Goal: Task Accomplishment & Management: Use online tool/utility

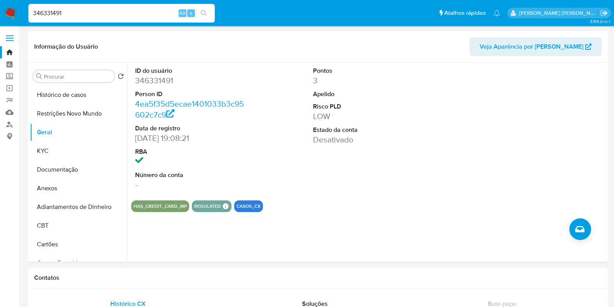
select select "10"
click at [324, 167] on div "Pontos 3 Apelido Risco PLD LOW Estado da conta Desativado" at bounding box center [368, 128] width 119 height 131
click at [326, 167] on div "Pontos 3 Apelido Risco PLD LOW Estado da conta Desativado" at bounding box center [368, 128] width 119 height 131
click at [370, 158] on dd "Desativado" at bounding box center [368, 161] width 111 height 11
drag, startPoint x: 359, startPoint y: 150, endPoint x: 303, endPoint y: 163, distance: 57.2
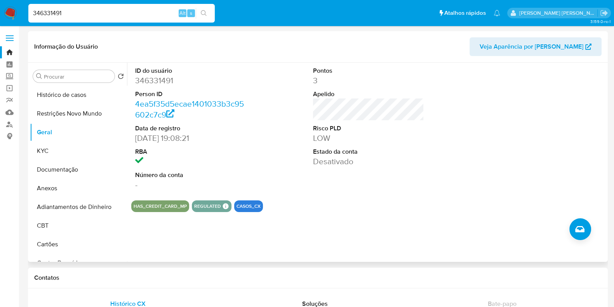
click at [313, 162] on dl "Pontos 3 Apelido Risco PLD LOW Estado da conta Desativado" at bounding box center [368, 116] width 111 height 100
drag, startPoint x: 301, startPoint y: 160, endPoint x: 307, endPoint y: 149, distance: 12.9
click at [301, 160] on div "ID do usuário 346331491 Person ID 4ea5f35d5ecae1401033b3c95602c7c9 Data de regi…" at bounding box center [368, 128] width 475 height 131
click at [310, 103] on div "Pontos 3 Apelido Risco PLD LOW Estado da conta Desativado" at bounding box center [368, 128] width 119 height 131
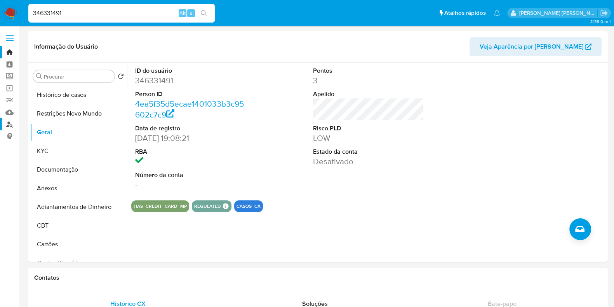
click at [8, 125] on link "Localizador de pessoas" at bounding box center [46, 124] width 93 height 12
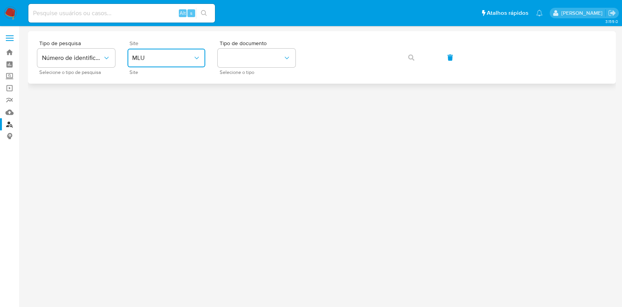
click at [186, 55] on span "MLU" at bounding box center [162, 58] width 61 height 8
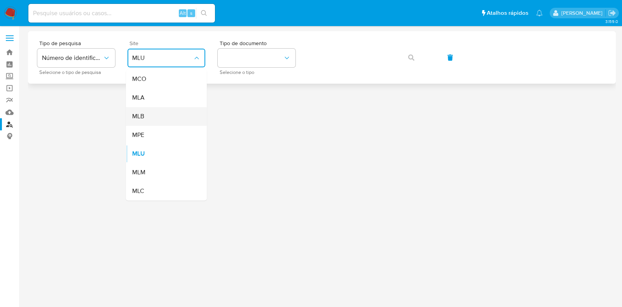
click at [155, 124] on div "MLB" at bounding box center [164, 116] width 64 height 19
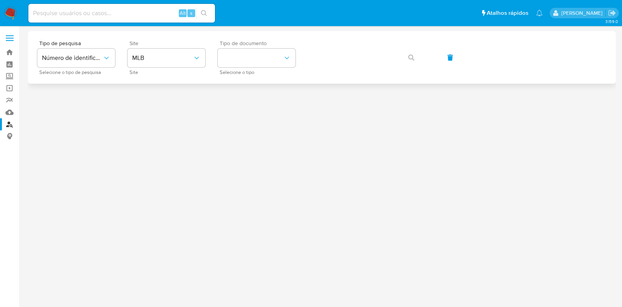
click at [252, 70] on span "Selecione o tipo" at bounding box center [259, 72] width 78 height 4
click at [260, 66] on button "identificationType" at bounding box center [257, 58] width 78 height 19
click at [246, 106] on div "CPF CPF" at bounding box center [254, 109] width 64 height 26
click at [414, 57] on icon "button" at bounding box center [411, 57] width 6 height 6
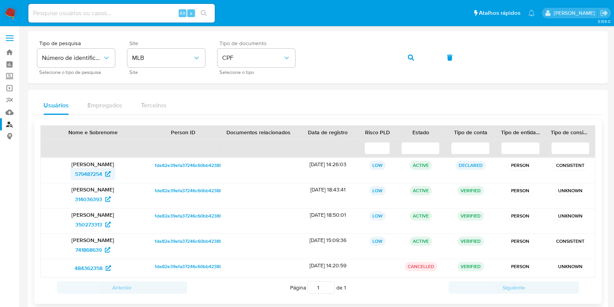
click at [89, 176] on span "579487254" at bounding box center [88, 174] width 27 height 12
click at [90, 202] on span "314036393" at bounding box center [88, 199] width 27 height 12
click at [84, 230] on span "350273313" at bounding box center [88, 224] width 27 height 12
click at [94, 248] on span "741868639" at bounding box center [88, 249] width 26 height 12
click at [88, 262] on span "484362358" at bounding box center [89, 268] width 28 height 12
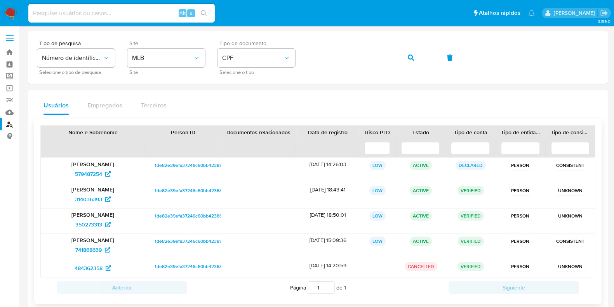
drag, startPoint x: 487, startPoint y: 241, endPoint x: 443, endPoint y: 187, distance: 69.6
click at [443, 187] on div "Jonathan Bispo Silva 579487254 1de82e39efa37246c60bb42388c5eb61 04/06/2020 14:2…" at bounding box center [317, 217] width 555 height 120
click at [11, 4] on nav "Pausado Ver notificaciones Alt s Atalhos rápidos Presiona las siguientes teclas…" at bounding box center [307, 13] width 614 height 26
drag, startPoint x: 9, startPoint y: 5, endPoint x: 4, endPoint y: 1, distance: 6.6
click at [8, 5] on nav "Pausado Ver notificaciones Alt s Atalhos rápidos Presiona las siguientes teclas…" at bounding box center [307, 13] width 614 height 26
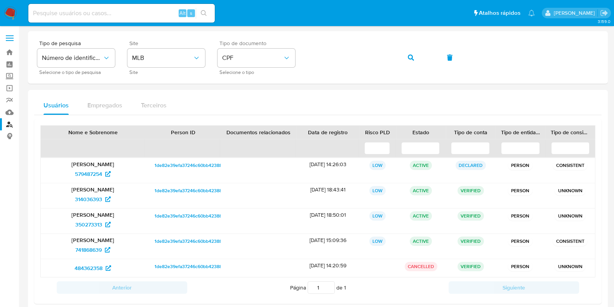
click at [10, 16] on img at bounding box center [10, 13] width 13 height 13
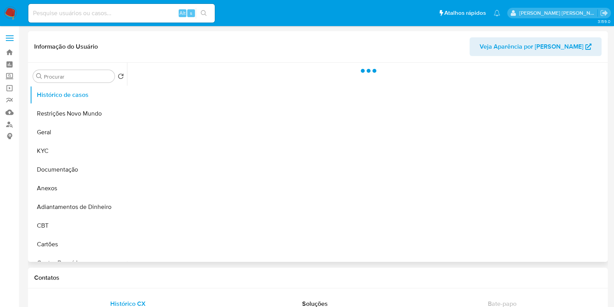
select select "10"
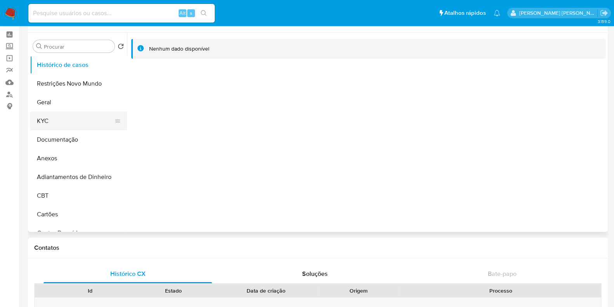
scroll to position [21, 0]
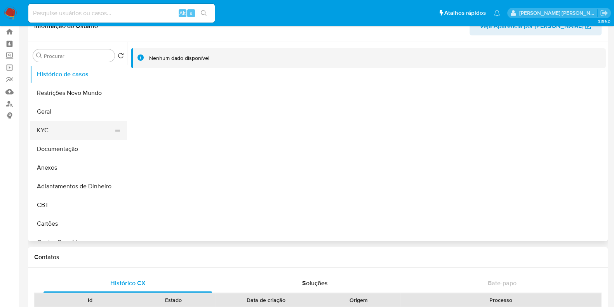
click at [46, 128] on button "KYC" at bounding box center [75, 130] width 91 height 19
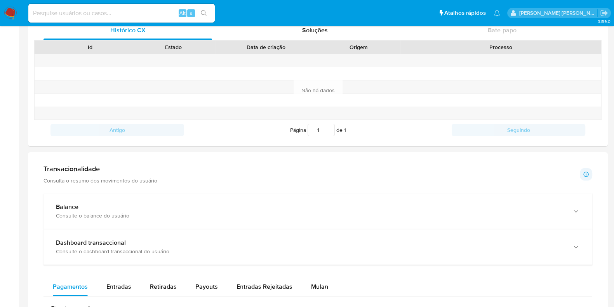
scroll to position [458, 0]
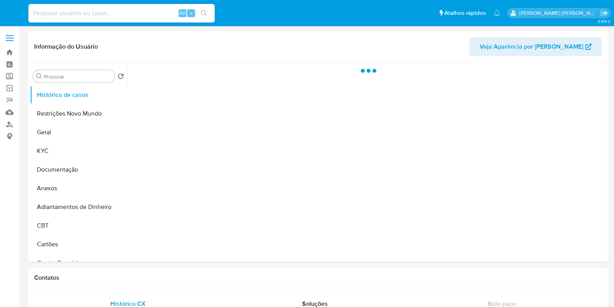
select select "10"
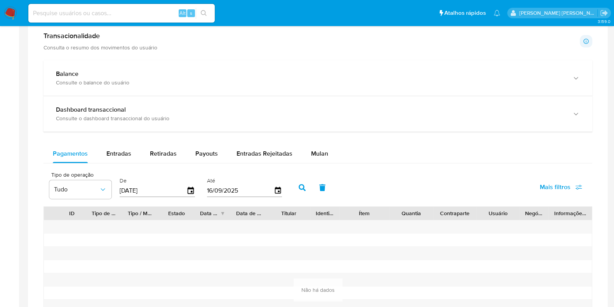
scroll to position [437, 0]
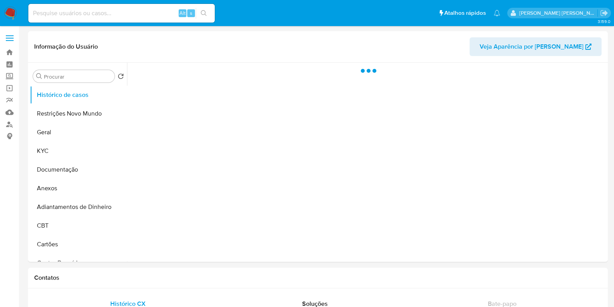
select select "10"
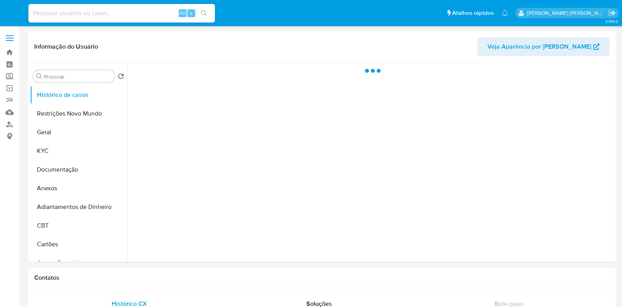
select select "10"
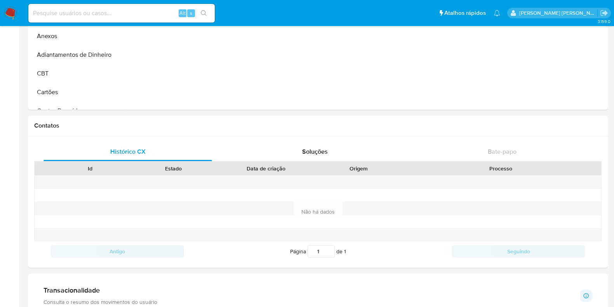
scroll to position [48, 0]
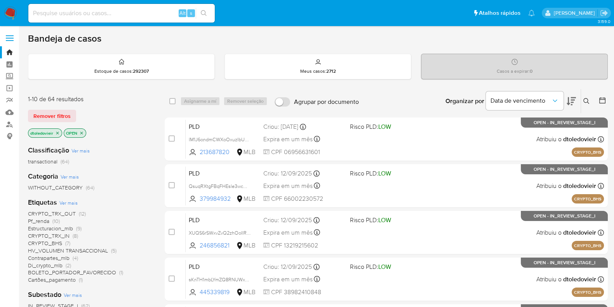
click at [52, 22] on div "Alt s" at bounding box center [121, 13] width 187 height 22
drag, startPoint x: 52, startPoint y: 16, endPoint x: 60, endPoint y: 15, distance: 7.9
click at [55, 17] on input at bounding box center [121, 13] width 187 height 10
paste input "SvVIQQOUwX7gt2PEJCjPu2uS"
type input "SvVIQQOUwX7gt2PEJCjPu2uS"
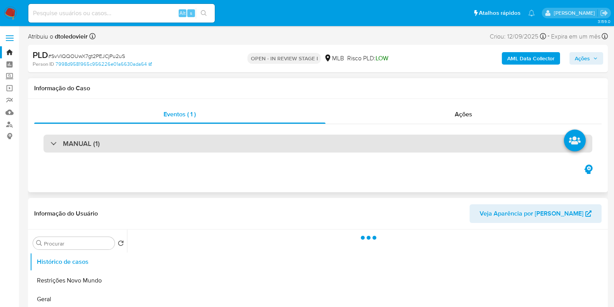
select select "10"
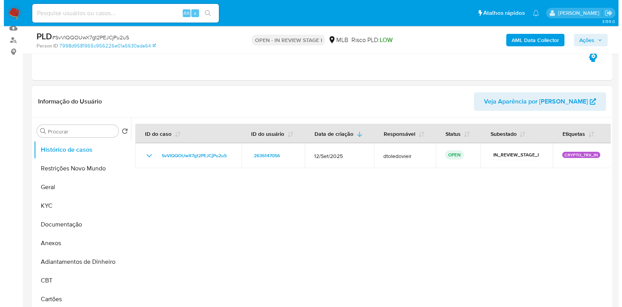
scroll to position [97, 0]
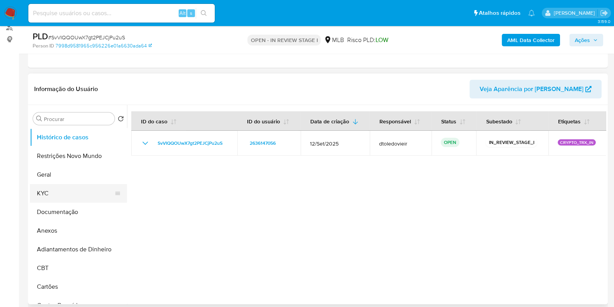
click at [66, 189] on button "KYC" at bounding box center [75, 193] width 91 height 19
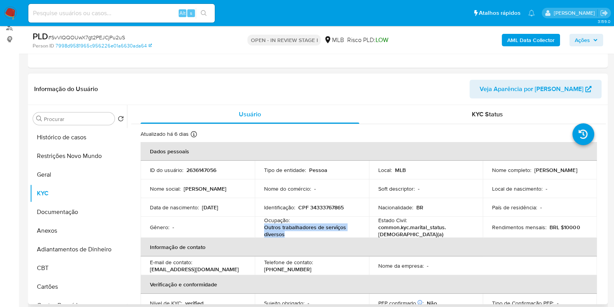
drag, startPoint x: 285, startPoint y: 232, endPoint x: 260, endPoint y: 231, distance: 25.3
click at [260, 231] on td "Ocupação : Outros trabalhadores de serviços diversos" at bounding box center [312, 226] width 114 height 21
copy p "Outros trabalhadores de serviços diversos"
click at [75, 201] on button "KYC" at bounding box center [75, 193] width 91 height 19
click at [75, 205] on button "Documentação" at bounding box center [75, 211] width 91 height 19
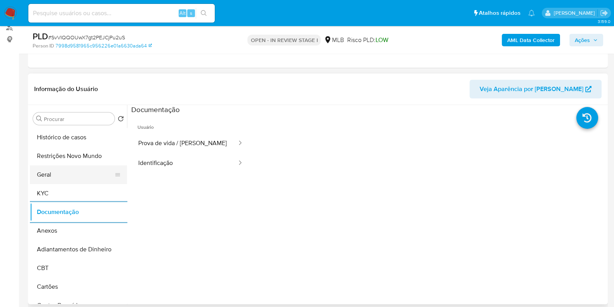
click at [82, 175] on button "Geral" at bounding box center [75, 174] width 91 height 19
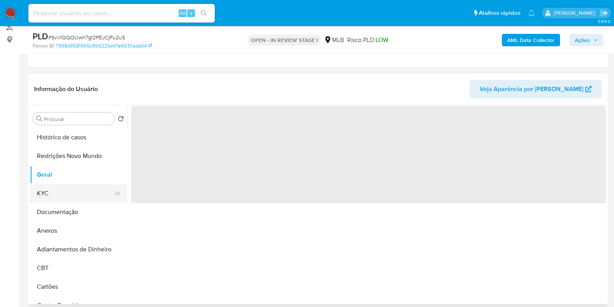
click at [71, 189] on button "KYC" at bounding box center [75, 193] width 91 height 19
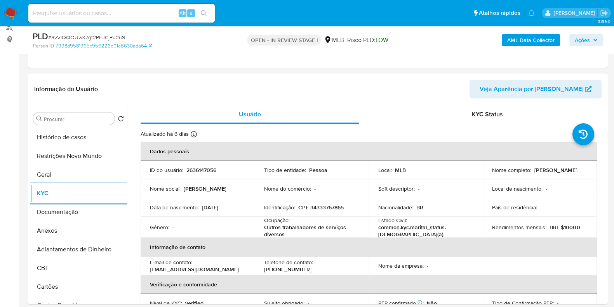
click at [522, 42] on b "AML Data Collector" at bounding box center [531, 40] width 47 height 12
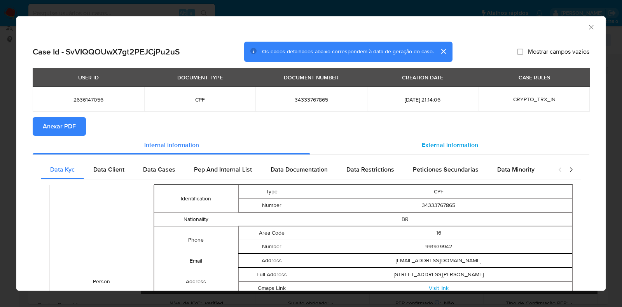
click at [464, 137] on div "External information" at bounding box center [449, 145] width 279 height 19
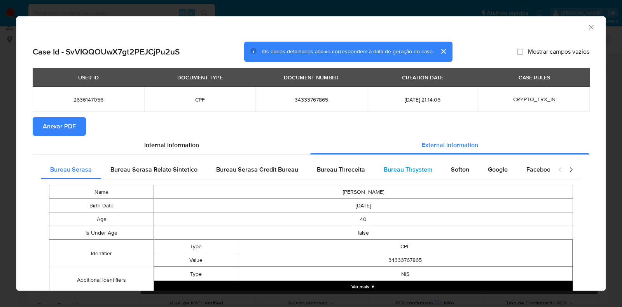
click at [429, 170] on div "Bureau Thsystem" at bounding box center [407, 169] width 67 height 19
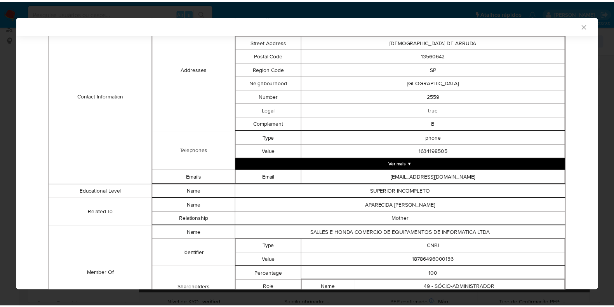
scroll to position [400, 0]
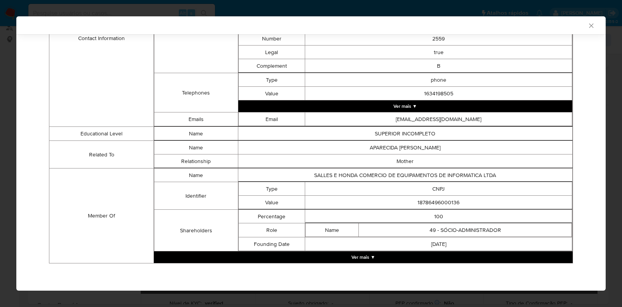
click at [415, 202] on td "18786496000136" at bounding box center [438, 202] width 267 height 14
click at [417, 201] on td "18786496000136" at bounding box center [438, 202] width 267 height 14
click at [424, 203] on td "18786496000136" at bounding box center [438, 202] width 267 height 14
copy td "18786496000136"
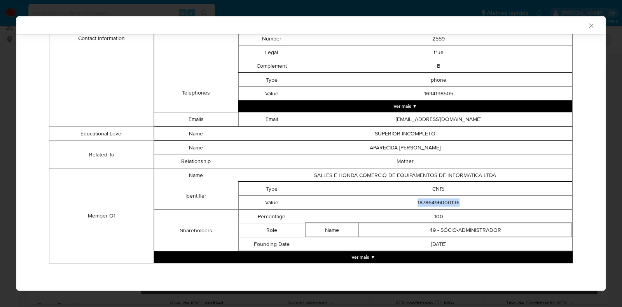
click at [15, 134] on div "AML Data Collector Case Id - SvVIQQOUwX7gt2PEJCjPu2uS Os dados detalhados abaix…" at bounding box center [311, 153] width 622 height 307
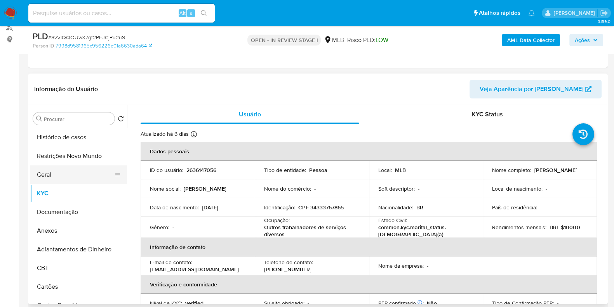
click at [64, 174] on button "Geral" at bounding box center [75, 174] width 91 height 19
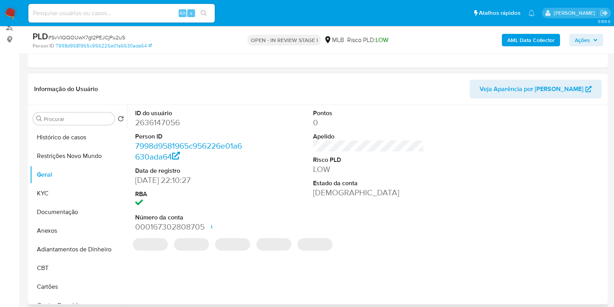
click at [155, 117] on dd "2636147056" at bounding box center [190, 122] width 111 height 11
copy dd "2636147056"
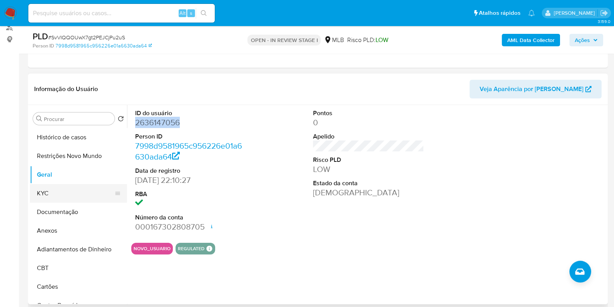
click at [61, 193] on button "KYC" at bounding box center [75, 193] width 91 height 19
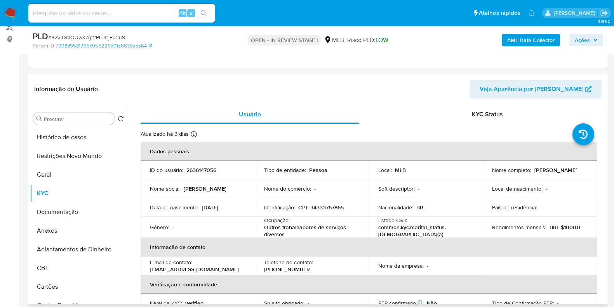
drag, startPoint x: 568, startPoint y: 175, endPoint x: 483, endPoint y: 170, distance: 84.5
click at [483, 170] on td "Nome completo : Tatiane Cristina Salles Honda" at bounding box center [540, 170] width 114 height 19
copy p "Tatiane Cristina Salles Honda"
click at [325, 204] on p "CPF 34333767865" at bounding box center [320, 207] width 45 height 7
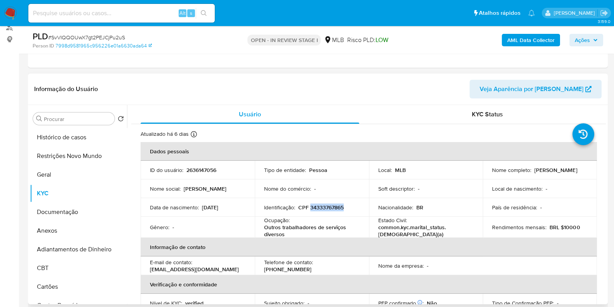
copy p "34333767865"
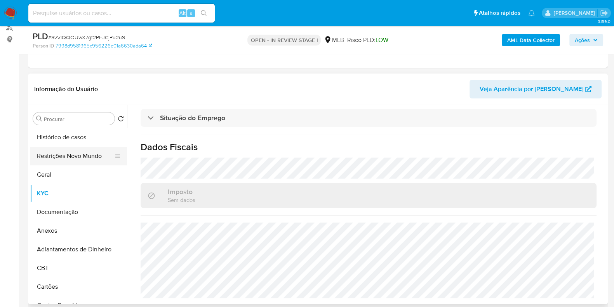
click at [66, 154] on button "Restrições Novo Mundo" at bounding box center [75, 156] width 91 height 19
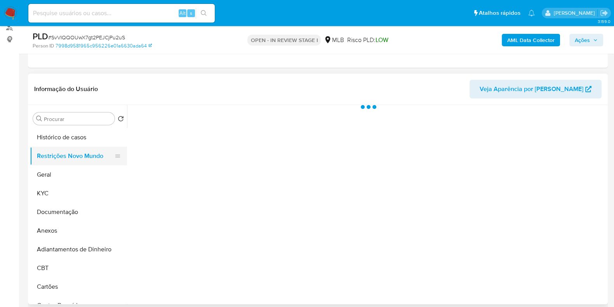
scroll to position [0, 0]
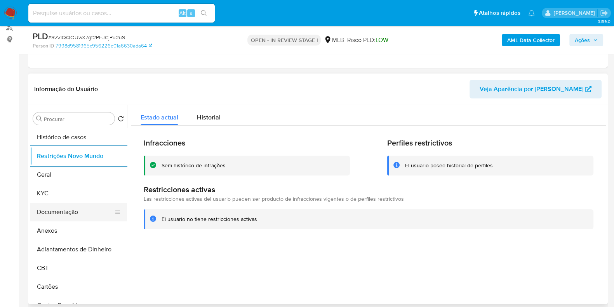
drag, startPoint x: 53, startPoint y: 210, endPoint x: 57, endPoint y: 202, distance: 8.5
click at [54, 211] on button "Documentação" at bounding box center [75, 211] width 91 height 19
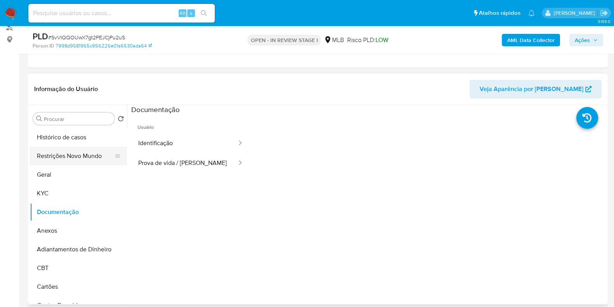
click at [85, 150] on button "Restrições Novo Mundo" at bounding box center [75, 156] width 91 height 19
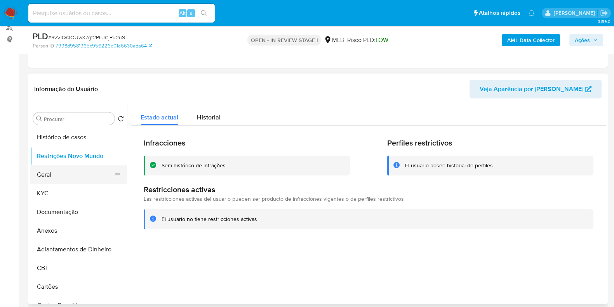
click at [59, 174] on button "Geral" at bounding box center [75, 174] width 91 height 19
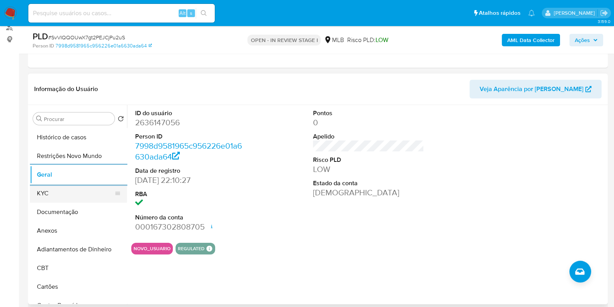
click at [53, 192] on button "KYC" at bounding box center [75, 193] width 91 height 19
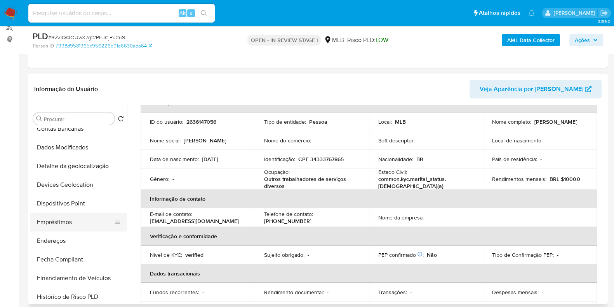
scroll to position [194, 0]
click at [52, 222] on button "Endereços" at bounding box center [75, 223] width 91 height 19
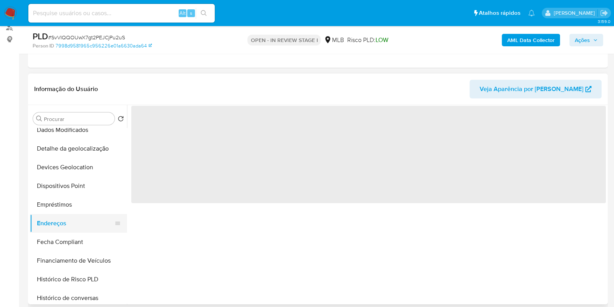
scroll to position [0, 0]
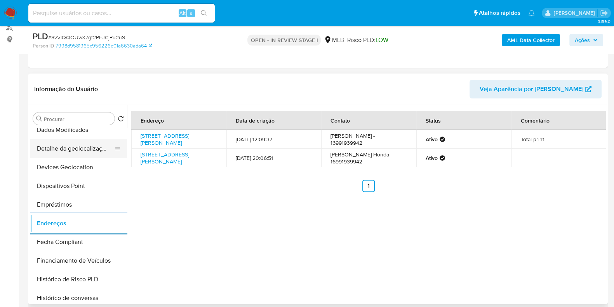
click at [84, 148] on button "Detalhe da geolocalização" at bounding box center [75, 148] width 91 height 19
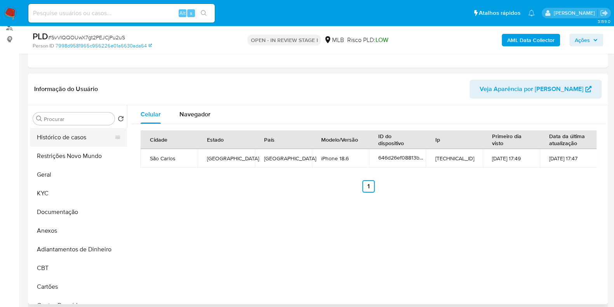
click at [84, 137] on button "Histórico de casos" at bounding box center [75, 137] width 91 height 19
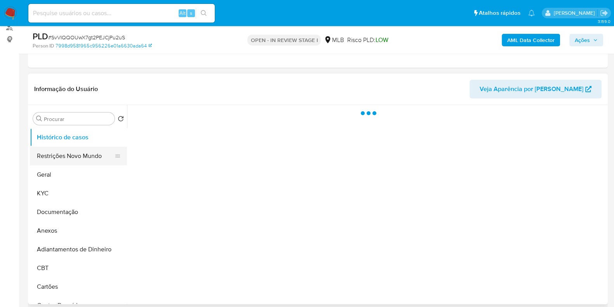
click at [76, 155] on button "Restrições Novo Mundo" at bounding box center [75, 156] width 91 height 19
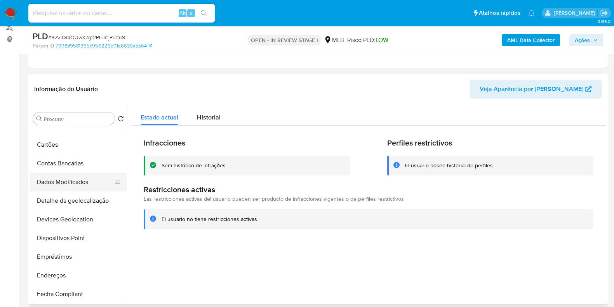
scroll to position [146, 0]
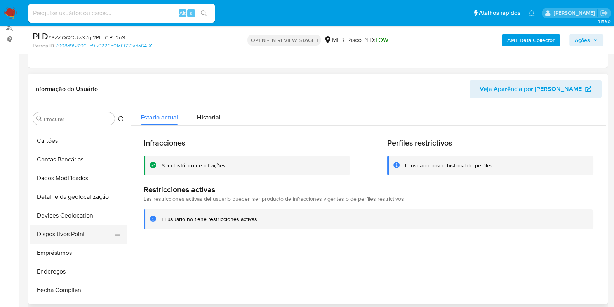
click at [68, 235] on button "Dispositivos Point" at bounding box center [75, 234] width 91 height 19
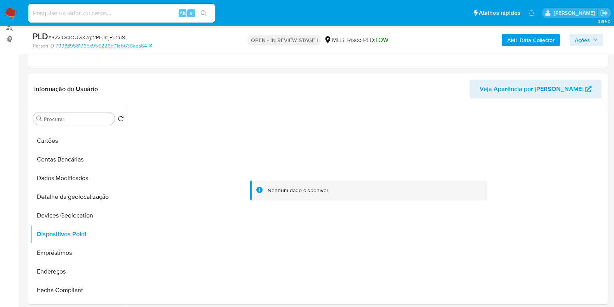
click at [522, 38] on b "AML Data Collector" at bounding box center [531, 40] width 47 height 12
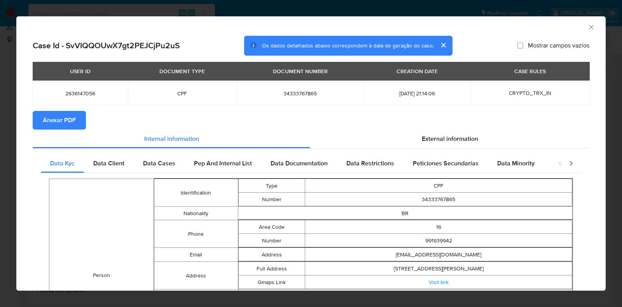
click at [57, 121] on span "Anexar PDF" at bounding box center [59, 120] width 33 height 17
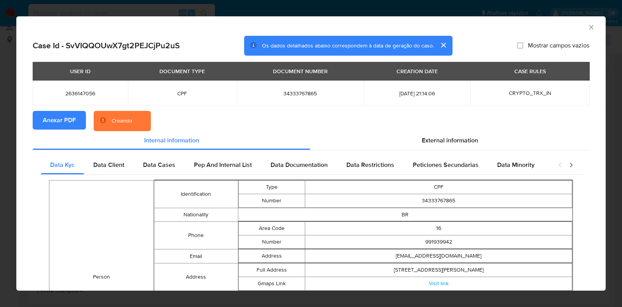
click at [6, 118] on div "AML Data Collector Case Id - SvVIQQOUwX7gt2PEJCjPu2uS Os dados detalhados abaix…" at bounding box center [311, 153] width 622 height 307
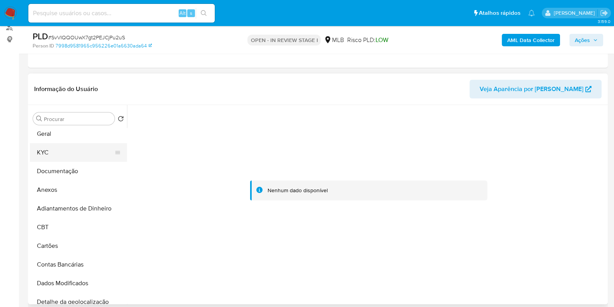
scroll to position [0, 0]
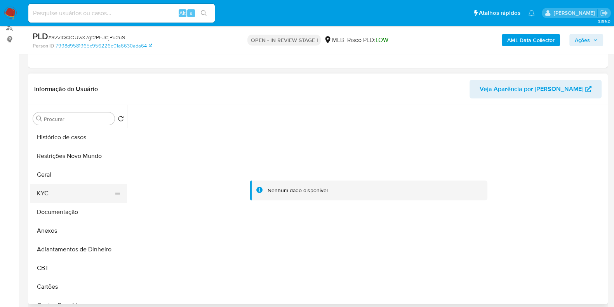
click at [56, 188] on button "KYC" at bounding box center [75, 193] width 91 height 19
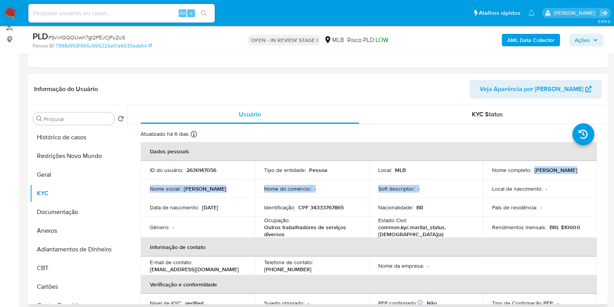
drag, startPoint x: 532, startPoint y: 176, endPoint x: 488, endPoint y: 177, distance: 43.9
click at [488, 177] on td "Nome completo : Tatiane Cristina Salles Honda" at bounding box center [540, 170] width 114 height 19
copy tbody "Tatiane Cristina Salles Honda Nome social : Tatiane Cristina Nome do comércio :…"
click at [483, 173] on td "Nome completo : Tatiane Cristina Salles Honda" at bounding box center [540, 170] width 114 height 19
click at [535, 172] on p "Tatiane Cristina Salles Honda" at bounding box center [556, 169] width 43 height 7
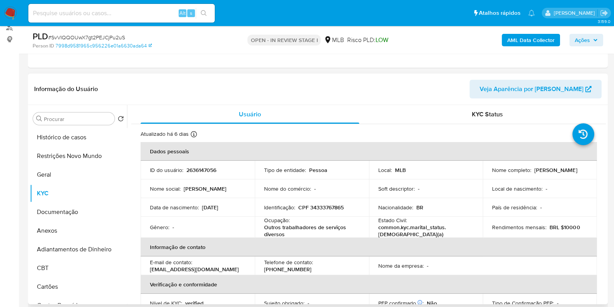
drag, startPoint x: 488, startPoint y: 174, endPoint x: 559, endPoint y: 172, distance: 70.8
click at [569, 176] on td "Nome completo : Tatiane Cristina Salles Honda" at bounding box center [540, 170] width 114 height 19
click at [559, 172] on p "Tatiane Cristina Salles Honda" at bounding box center [556, 169] width 43 height 7
click at [565, 173] on div "Nome completo : Tatiane Cristina Salles Honda" at bounding box center [540, 169] width 96 height 7
drag, startPoint x: 562, startPoint y: 174, endPoint x: 488, endPoint y: 175, distance: 74.2
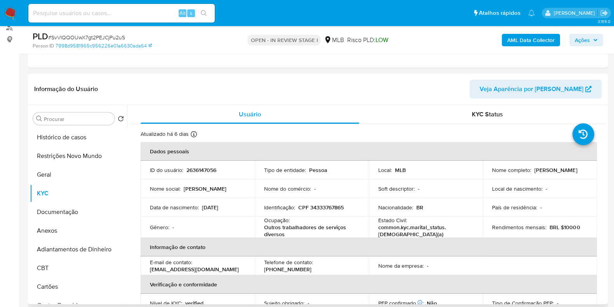
click at [488, 175] on td "Nome completo : Tatiane Cristina Salles Honda" at bounding box center [540, 170] width 114 height 19
copy p "Tatiane Cristina Salles Honda"
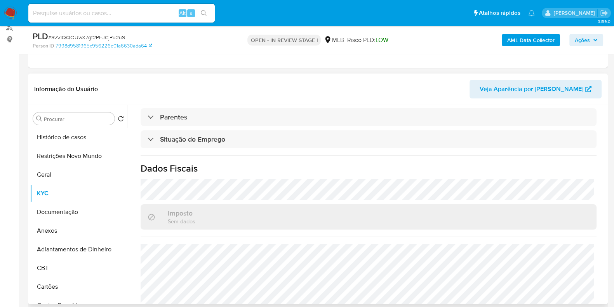
scroll to position [340, 0]
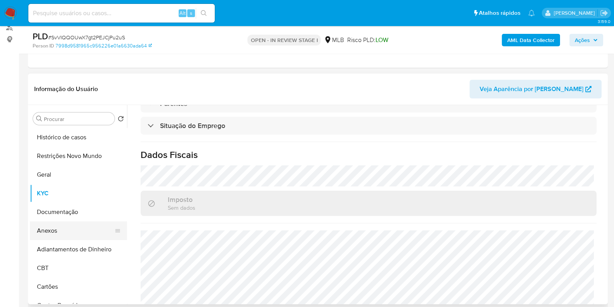
drag, startPoint x: 59, startPoint y: 231, endPoint x: 66, endPoint y: 230, distance: 7.9
click at [59, 232] on button "Anexos" at bounding box center [75, 230] width 91 height 19
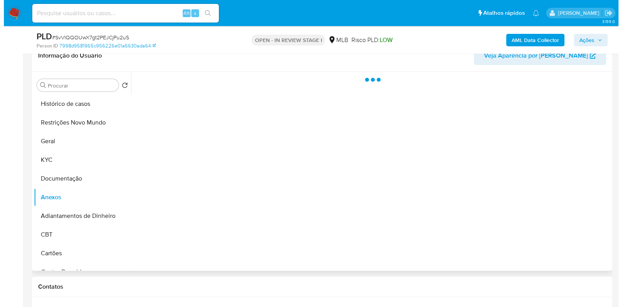
scroll to position [146, 0]
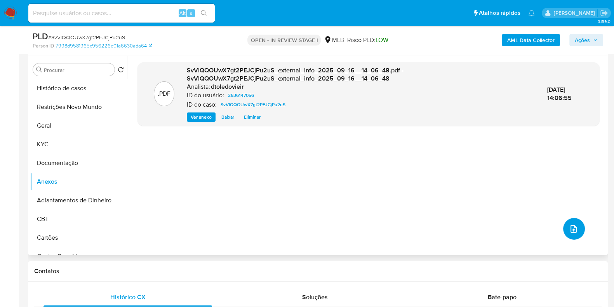
click at [573, 230] on icon "upload-file" at bounding box center [573, 228] width 9 height 9
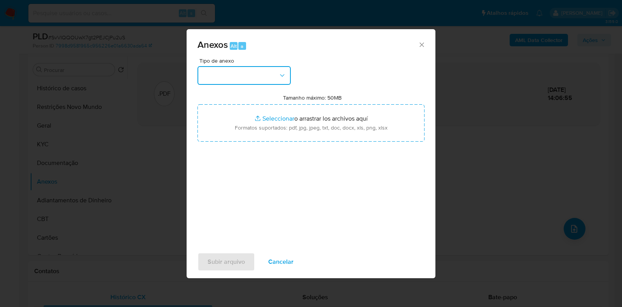
click at [274, 77] on button "button" at bounding box center [243, 75] width 93 height 19
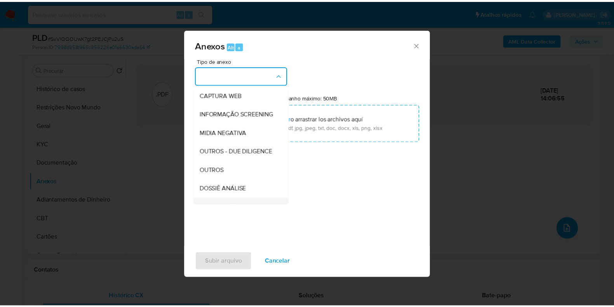
scroll to position [120, 0]
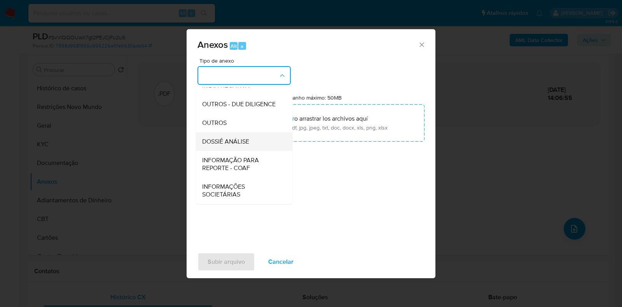
click at [237, 142] on span "DOSSIÊ ANÁLISE" at bounding box center [225, 142] width 47 height 8
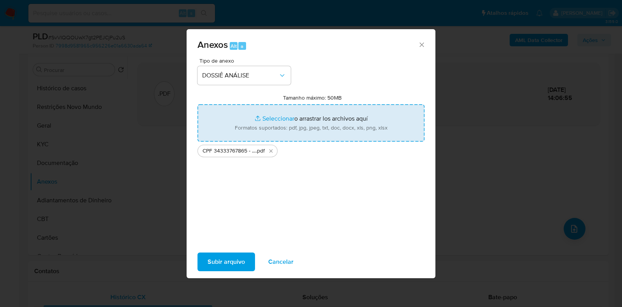
type input "C:\fakepath\Mulan 2636147056_2025_09_15_17_53_46.xlsx"
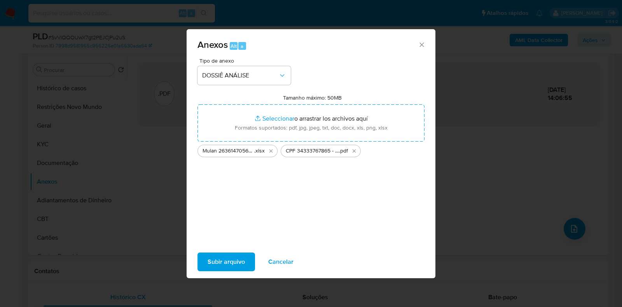
click at [223, 261] on span "Subir arquivo" at bounding box center [226, 261] width 37 height 17
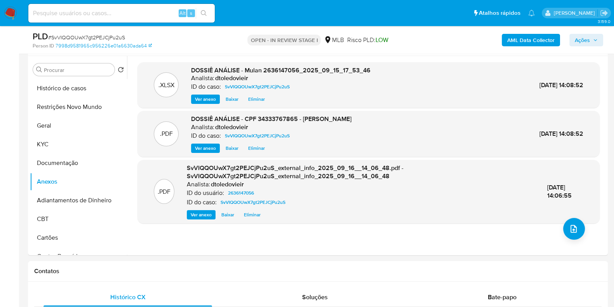
click at [576, 42] on span "Ações" at bounding box center [582, 40] width 15 height 12
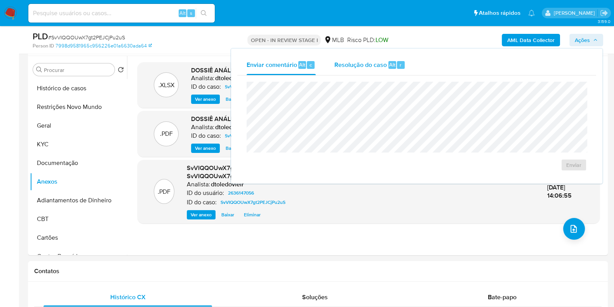
click at [381, 67] on span "Resolução do caso" at bounding box center [361, 64] width 52 height 9
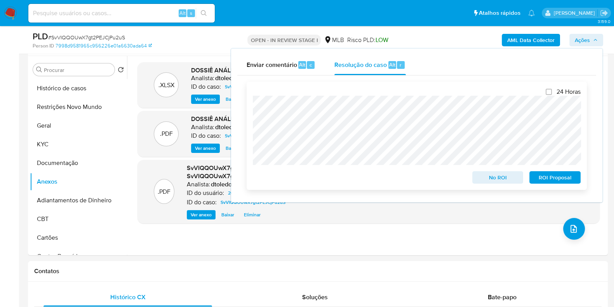
click at [483, 175] on span "No ROI" at bounding box center [498, 177] width 40 height 11
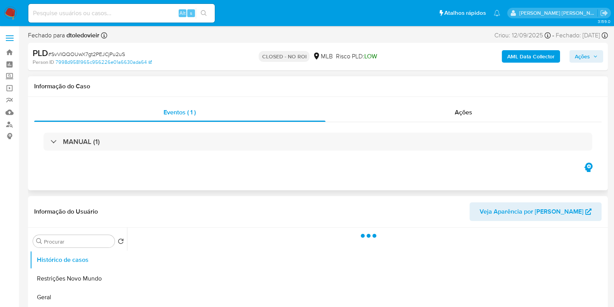
select select "10"
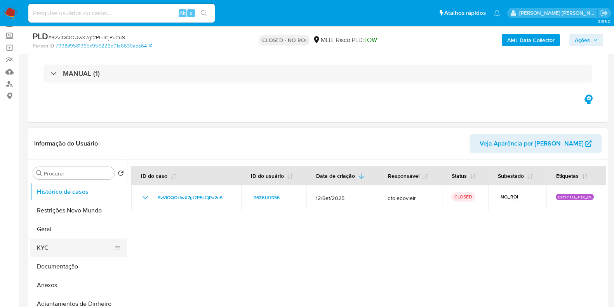
scroll to position [97, 0]
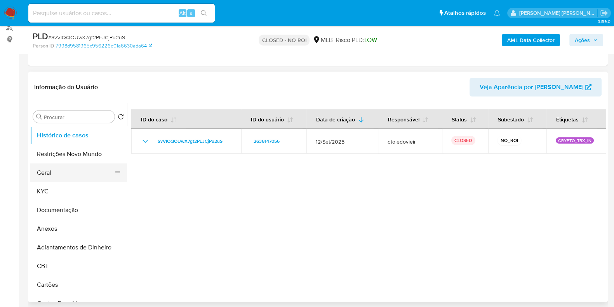
click at [54, 178] on button "Geral" at bounding box center [75, 172] width 91 height 19
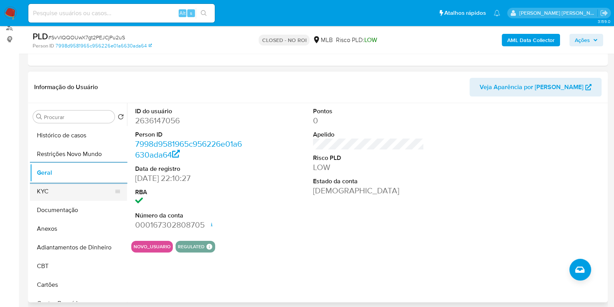
click at [59, 191] on button "KYC" at bounding box center [75, 191] width 91 height 19
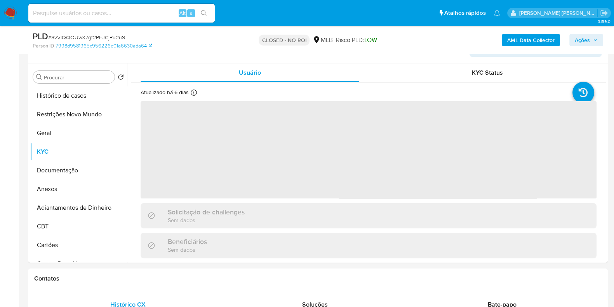
scroll to position [146, 0]
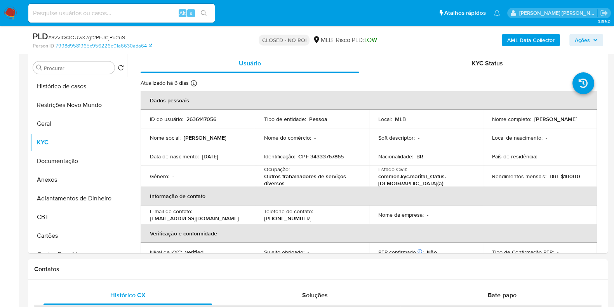
click at [111, 12] on input at bounding box center [121, 13] width 187 height 10
paste input "WsgZPBTkRHKc8NIhicE9zwEe"
type input "WsgZPBTkRHKc8NIhicE9zwEe"
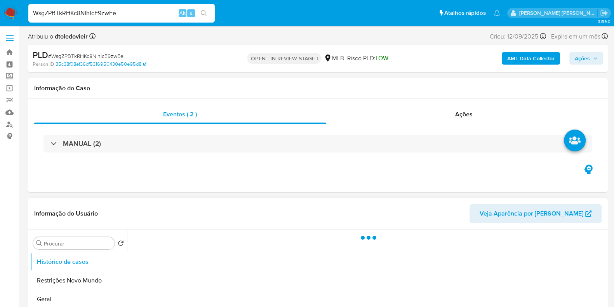
select select "10"
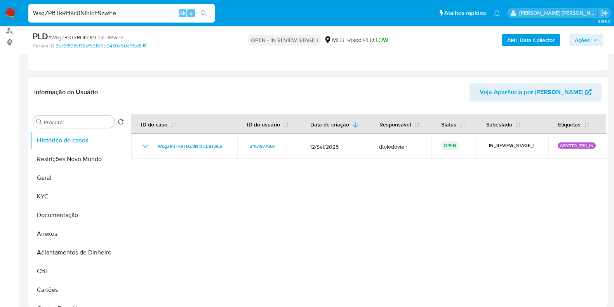
scroll to position [97, 0]
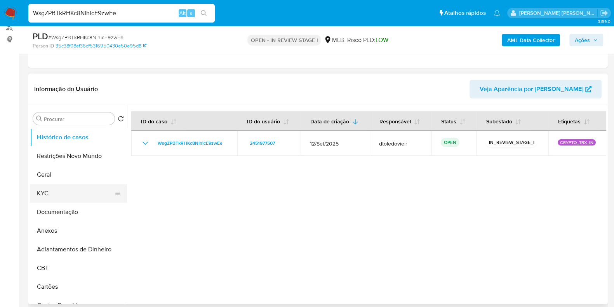
click at [52, 190] on button "KYC" at bounding box center [75, 193] width 91 height 19
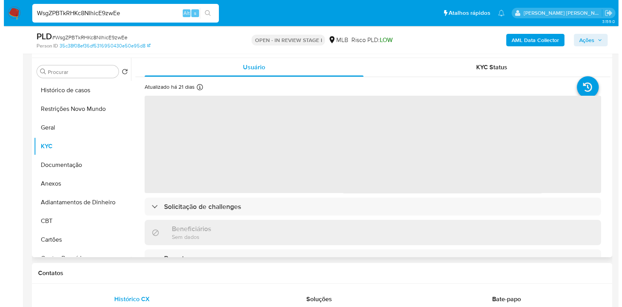
scroll to position [146, 0]
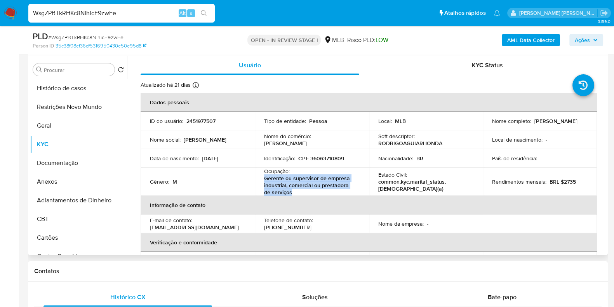
drag, startPoint x: 284, startPoint y: 194, endPoint x: 260, endPoint y: 181, distance: 28.2
click at [260, 181] on td "Ocupação : Gerente ou supervisor de empresa industrial, comercial ou prestadora…" at bounding box center [312, 182] width 114 height 28
copy p "Gerente ou supervisor de empresa industrial, comercial ou prestadora de serviços"
click at [56, 166] on button "Documentação" at bounding box center [75, 163] width 91 height 19
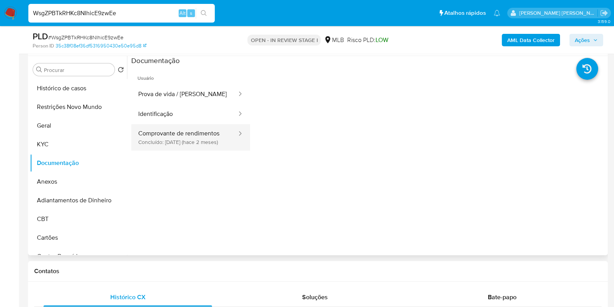
click at [183, 146] on button "Comprovante de rendimentos Concluído: 29/07/2025 (hace 2 meses)" at bounding box center [184, 137] width 106 height 26
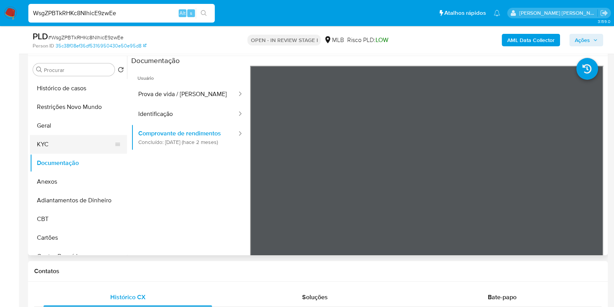
click at [82, 141] on button "KYC" at bounding box center [75, 144] width 91 height 19
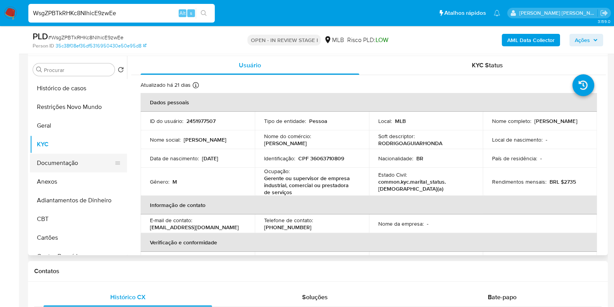
click at [57, 155] on button "Documentação" at bounding box center [75, 163] width 91 height 19
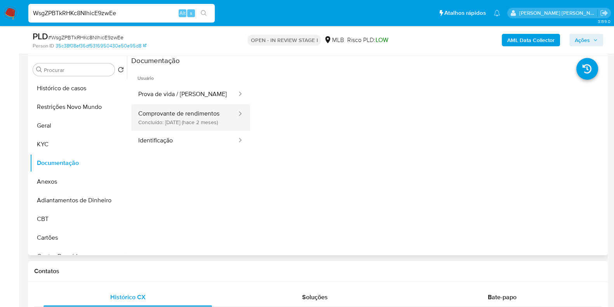
drag, startPoint x: 181, startPoint y: 105, endPoint x: 175, endPoint y: 114, distance: 10.7
click at [180, 105] on button "Comprovante de rendimentos Concluído: 29/07/2025 (hace 2 meses)" at bounding box center [184, 117] width 106 height 26
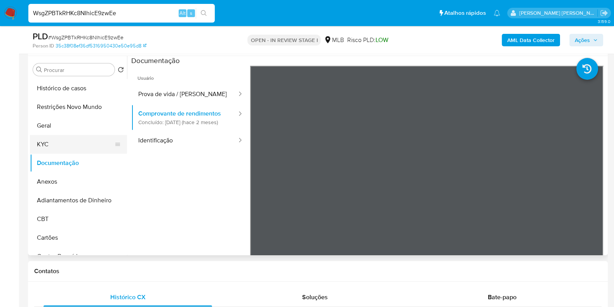
click at [70, 141] on button "KYC" at bounding box center [75, 144] width 91 height 19
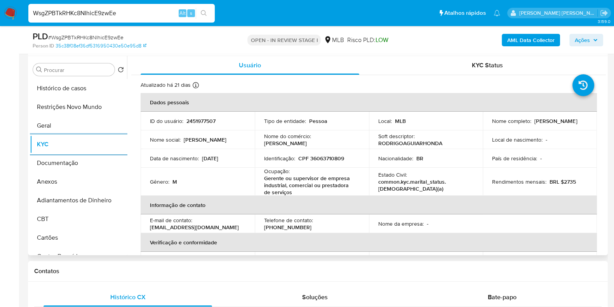
click at [524, 40] on b "AML Data Collector" at bounding box center [531, 40] width 47 height 12
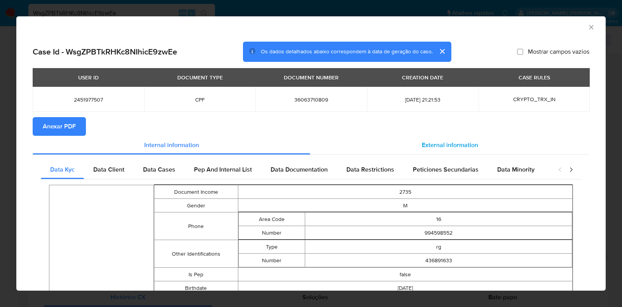
click at [429, 146] on span "External information" at bounding box center [450, 144] width 56 height 9
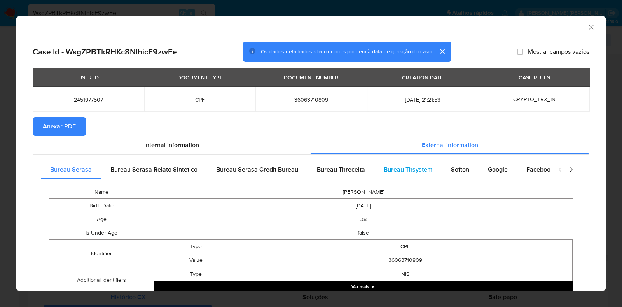
click at [415, 166] on span "Bureau Thsystem" at bounding box center [408, 169] width 49 height 9
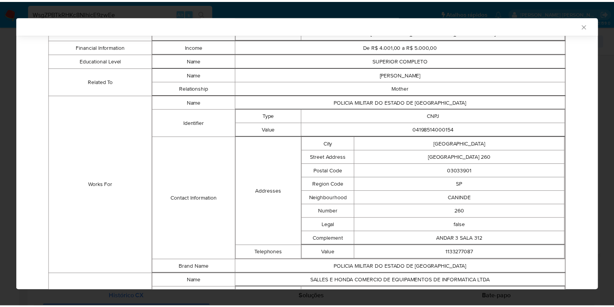
scroll to position [567, 0]
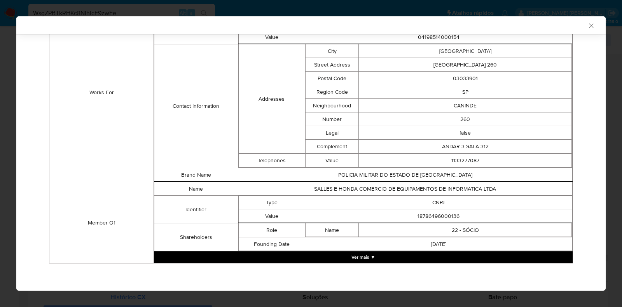
click at [416, 215] on td "18786496000136" at bounding box center [438, 216] width 267 height 14
copy td "18786496000136"
click at [0, 135] on div "AML Data Collector Case Id - WsgZPBTkRHKc8NIhicE9zwEe Os dados detalhados abaix…" at bounding box center [311, 153] width 622 height 307
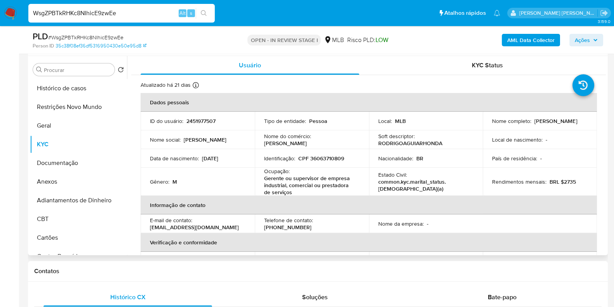
drag, startPoint x: 552, startPoint y: 119, endPoint x: 487, endPoint y: 129, distance: 66.0
click at [487, 129] on td "Nome completo : Rodrigo Aguiar Honda" at bounding box center [540, 121] width 114 height 19
copy p "Rodrigo Aguiar Hond"
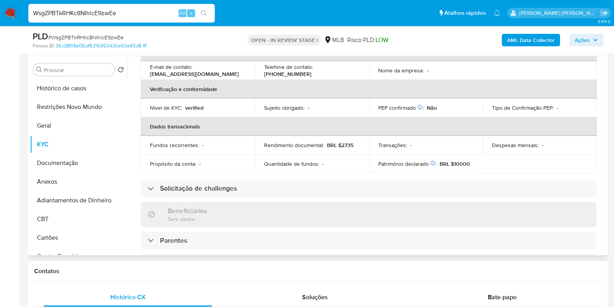
scroll to position [0, 0]
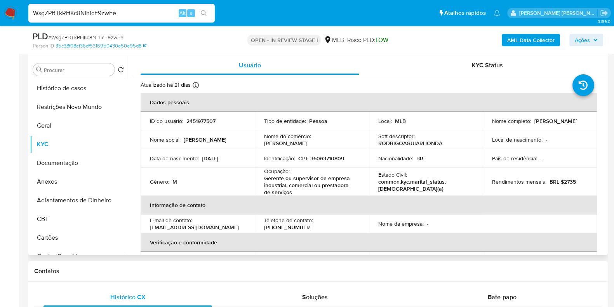
click at [323, 161] on p "CPF 36063710809" at bounding box center [321, 158] width 46 height 7
copy p "36063710809"
click at [82, 104] on button "Restrições Novo Mundo" at bounding box center [75, 107] width 91 height 19
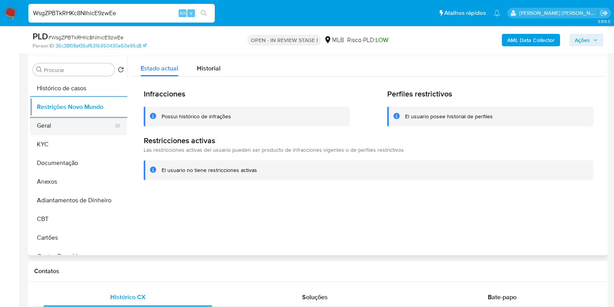
click at [58, 127] on button "Geral" at bounding box center [75, 125] width 91 height 19
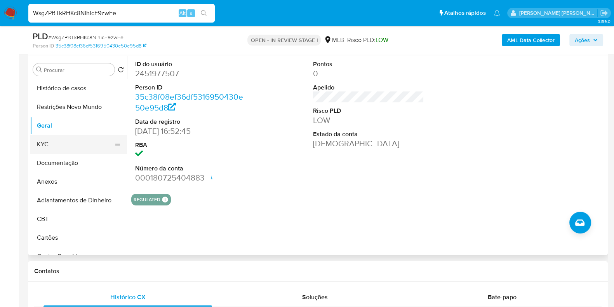
click at [63, 145] on button "KYC" at bounding box center [75, 144] width 91 height 19
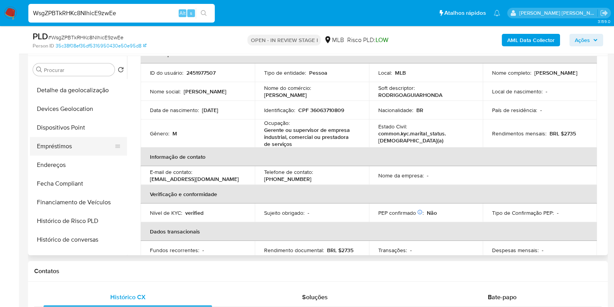
scroll to position [243, 0]
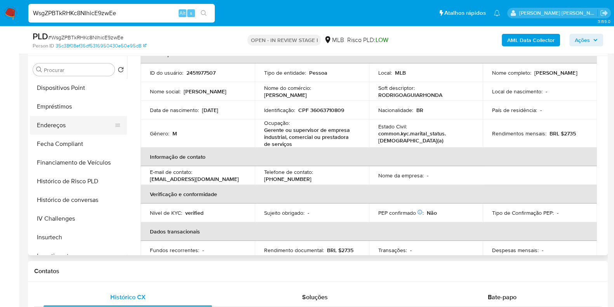
click at [82, 129] on button "Endereços" at bounding box center [75, 125] width 91 height 19
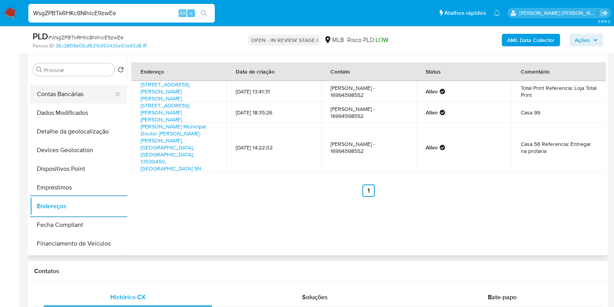
scroll to position [97, 0]
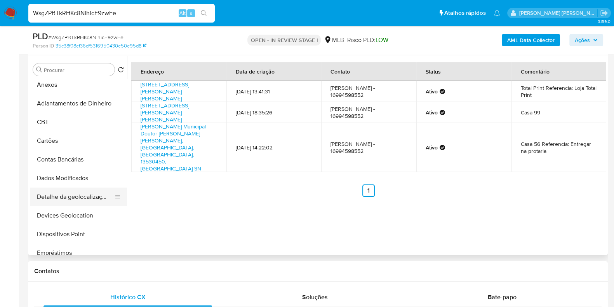
click at [73, 195] on button "Detalhe da geolocalização" at bounding box center [75, 196] width 91 height 19
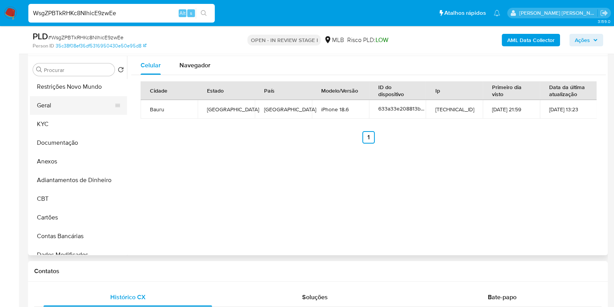
scroll to position [0, 0]
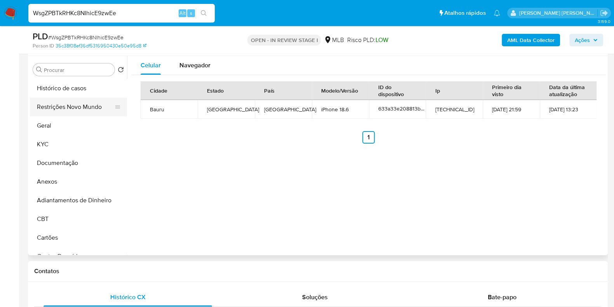
click at [84, 106] on button "Restrições Novo Mundo" at bounding box center [75, 107] width 91 height 19
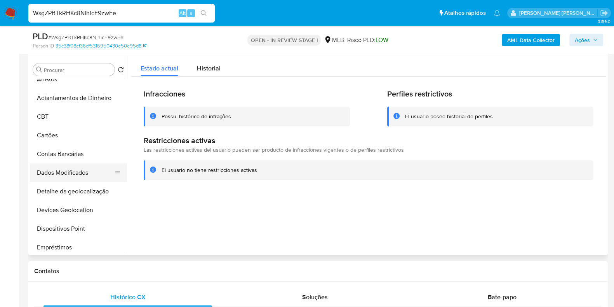
scroll to position [146, 0]
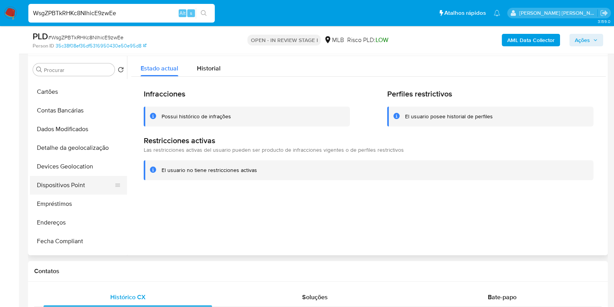
click at [76, 182] on button "Dispositivos Point" at bounding box center [75, 185] width 91 height 19
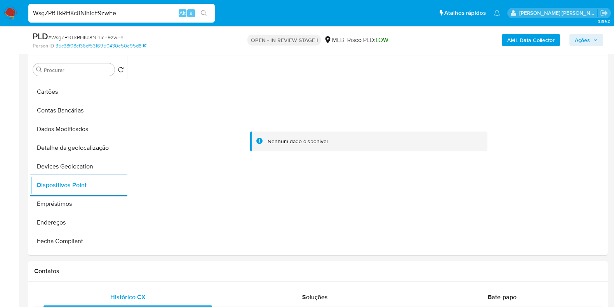
click at [522, 36] on b "AML Data Collector" at bounding box center [531, 40] width 47 height 12
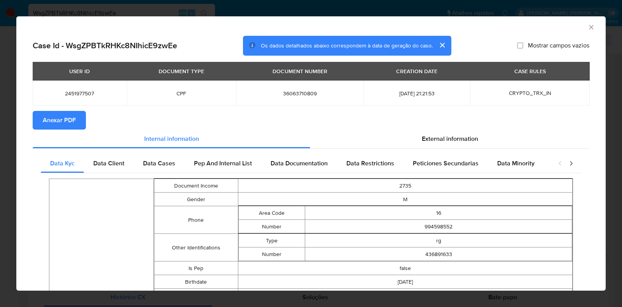
click at [38, 108] on div "USER ID DOCUMENT TYPE DOCUMENT NUMBER CREATION DATE CASE RULES 2451977507 CPF 3…" at bounding box center [311, 86] width 557 height 49
click at [42, 117] on button "Anexar PDF" at bounding box center [59, 120] width 53 height 19
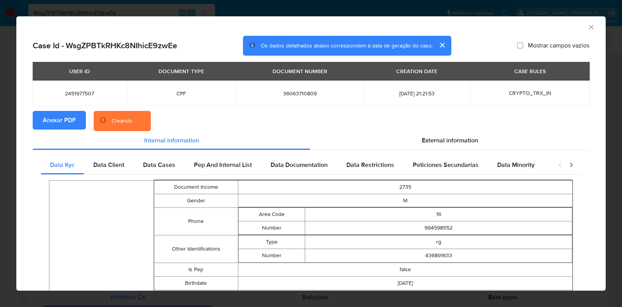
click at [0, 128] on div "AML Data Collector Case Id - WsgZPBTkRHKc8NIhicE9zwEe Os dados detalhados abaix…" at bounding box center [311, 153] width 622 height 307
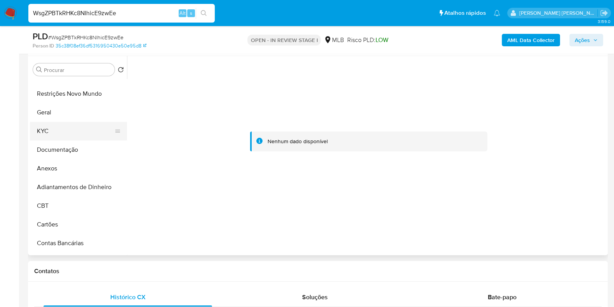
scroll to position [0, 0]
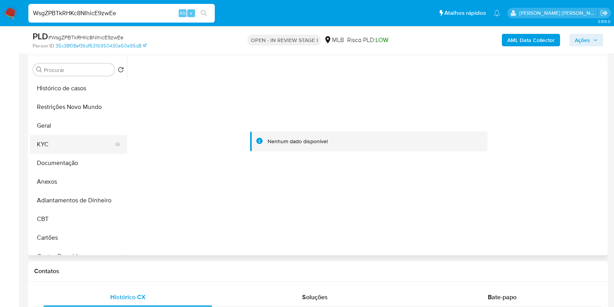
click at [68, 152] on button "KYC" at bounding box center [75, 144] width 91 height 19
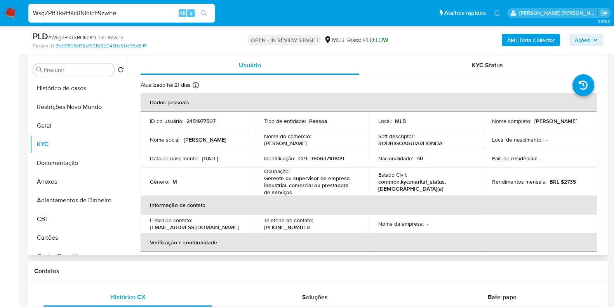
drag, startPoint x: 546, startPoint y: 124, endPoint x: 488, endPoint y: 127, distance: 58.0
click at [488, 127] on td "Nome completo : Rodrigo Aguiar Honda" at bounding box center [540, 121] width 114 height 19
copy p "Rodrigo Aguiar Honda"
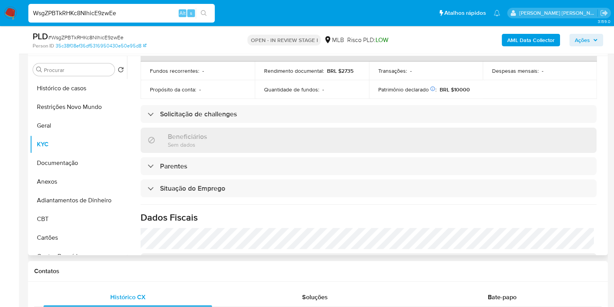
scroll to position [340, 0]
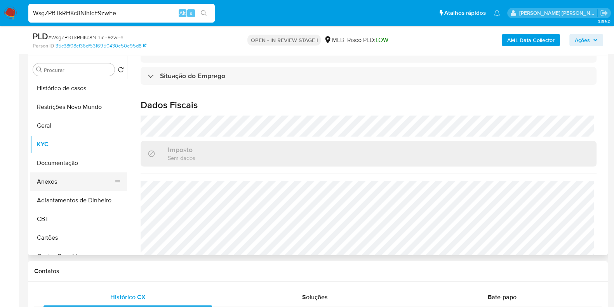
click at [65, 178] on button "Anexos" at bounding box center [75, 181] width 91 height 19
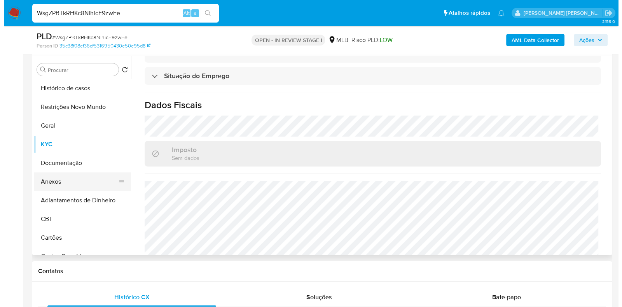
scroll to position [0, 0]
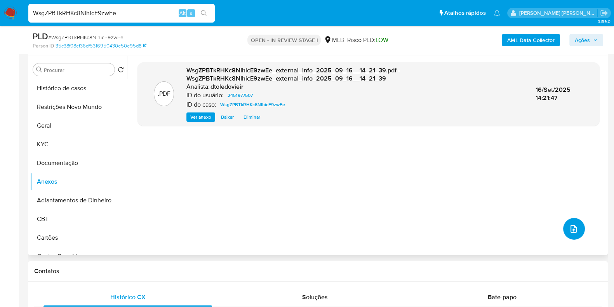
click at [575, 229] on icon "upload-file" at bounding box center [573, 228] width 9 height 9
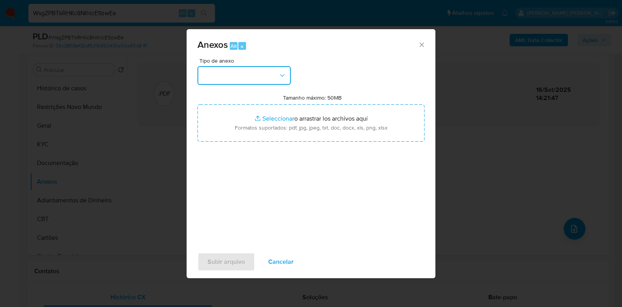
click at [268, 83] on button "button" at bounding box center [243, 75] width 93 height 19
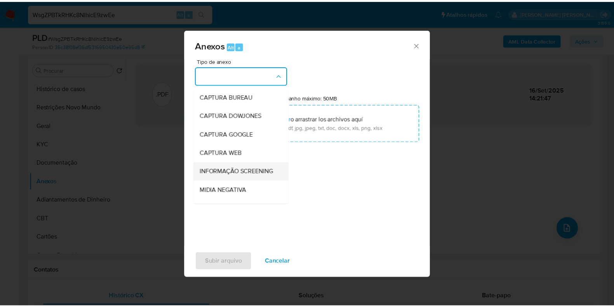
scroll to position [120, 0]
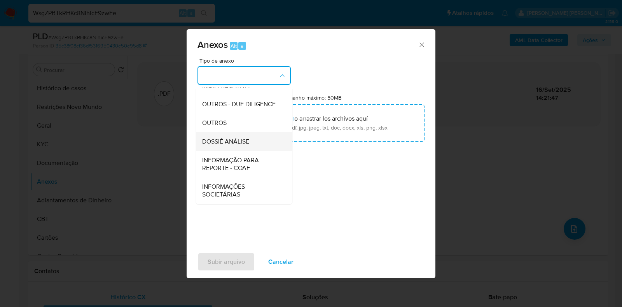
click at [236, 134] on div "DOSSIÊ ANÁLISE" at bounding box center [241, 141] width 79 height 19
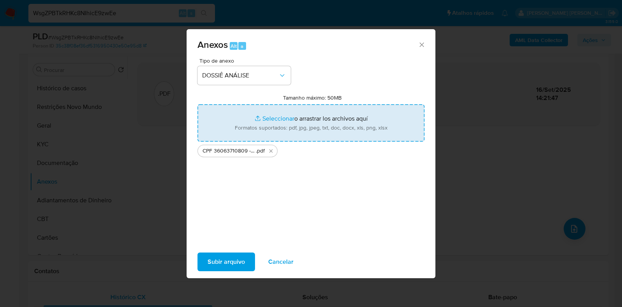
type input "C:\fakepath\Mulan 2451977507_2025_09_15_17_56_01.xlsx"
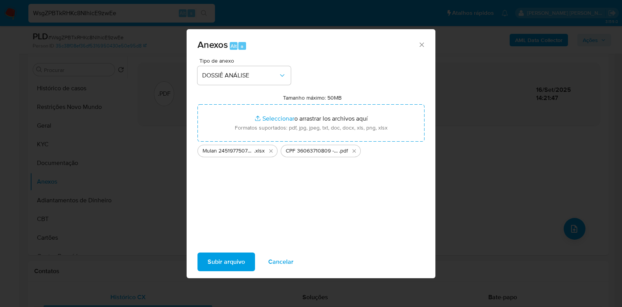
click at [225, 263] on span "Subir arquivo" at bounding box center [226, 261] width 37 height 17
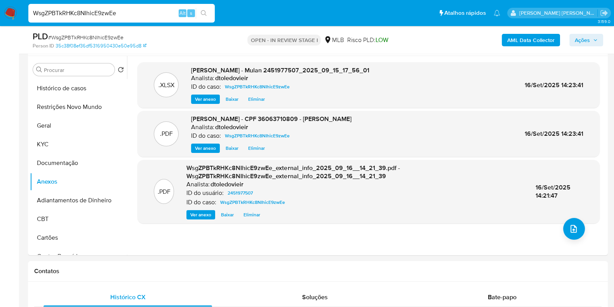
click at [589, 37] on span "Ações" at bounding box center [582, 40] width 15 height 12
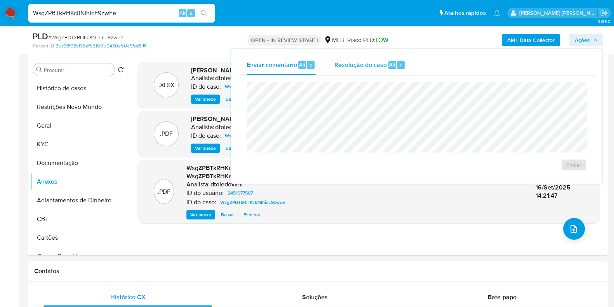
click at [375, 68] on span "Resolução do caso" at bounding box center [361, 64] width 52 height 9
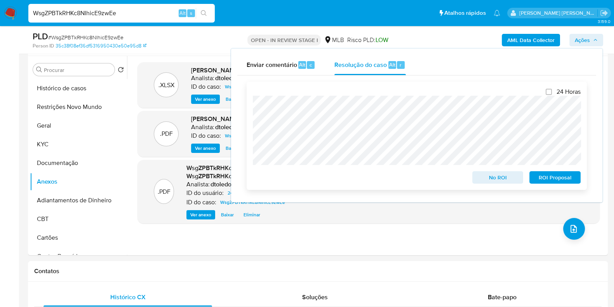
click at [503, 175] on span "No ROI" at bounding box center [498, 177] width 40 height 11
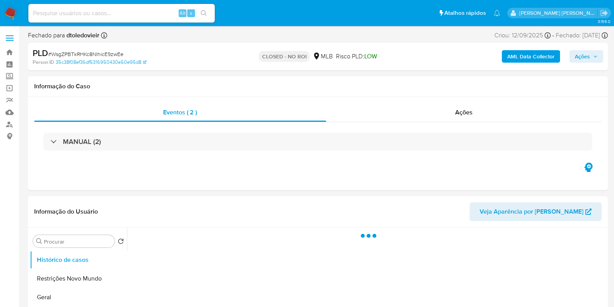
select select "10"
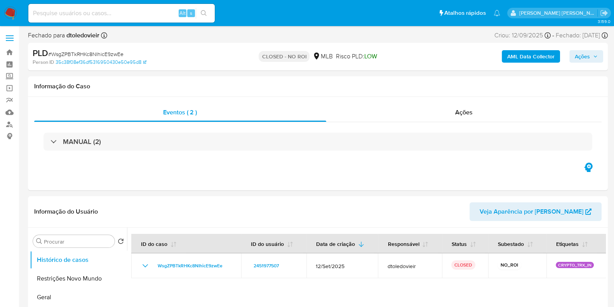
click at [12, 10] on img at bounding box center [10, 13] width 13 height 13
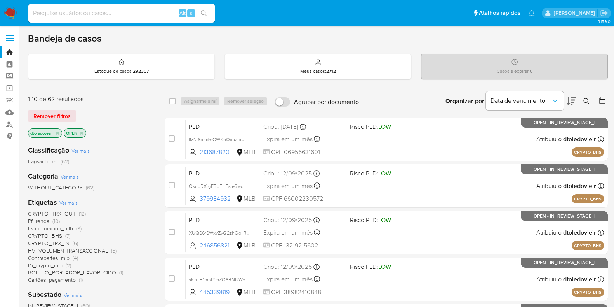
click at [58, 131] on icon "close-filter" at bounding box center [57, 133] width 5 height 5
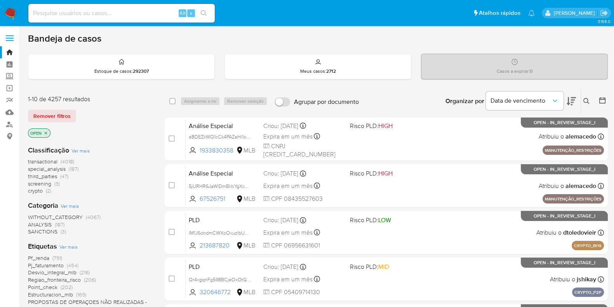
click at [46, 131] on icon "close-filter" at bounding box center [46, 133] width 5 height 5
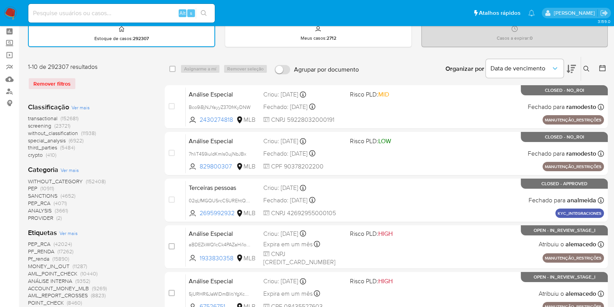
scroll to position [48, 0]
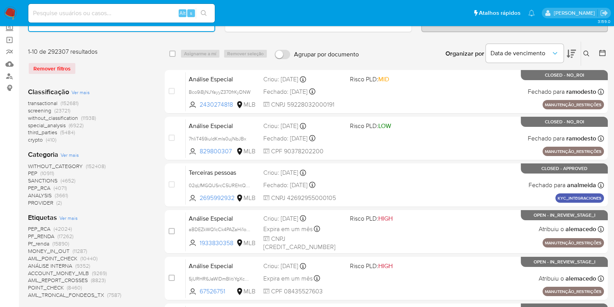
click at [63, 176] on span "(4652)" at bounding box center [68, 180] width 15 height 8
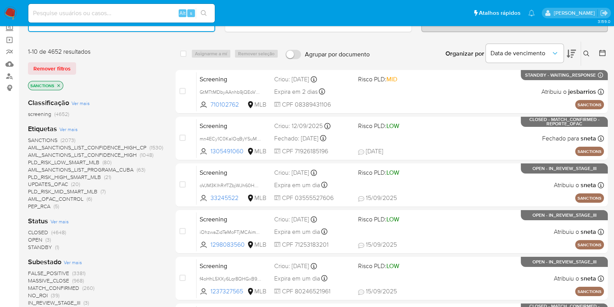
click at [33, 237] on span "OPEN" at bounding box center [35, 240] width 14 height 8
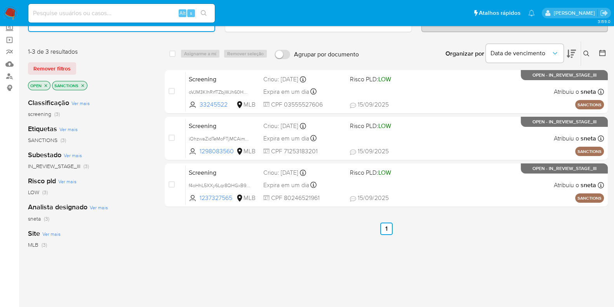
click at [81, 86] on icon "close-filter" at bounding box center [82, 85] width 5 height 5
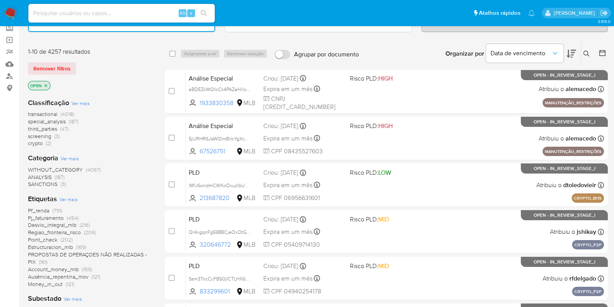
click at [49, 140] on span "(2)" at bounding box center [48, 143] width 5 height 8
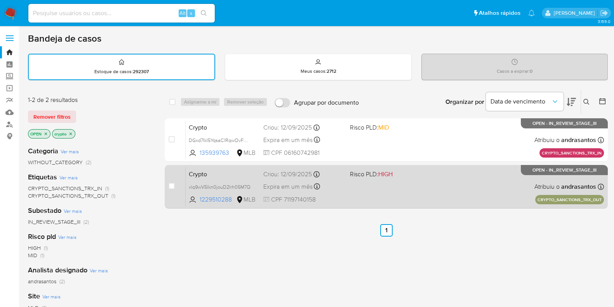
click at [354, 194] on div "Crypto xlq9wV5lkn0jouD2Irh05M7Q 1229510288 MLB Risco PLD: HIGH Criou: 12/09/202…" at bounding box center [395, 186] width 419 height 39
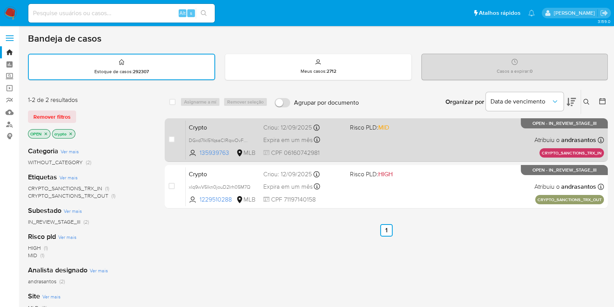
click at [374, 145] on div "Crypto DGxd7IkI5YqsaClRqwOvFmQG 135939763 MLB Risco PLD: MID Criou: 12/09/2025 …" at bounding box center [395, 139] width 419 height 39
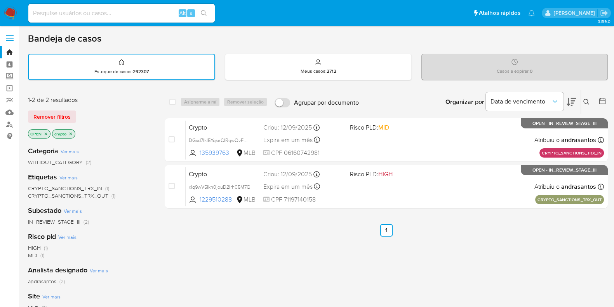
click at [11, 13] on img at bounding box center [10, 13] width 13 height 13
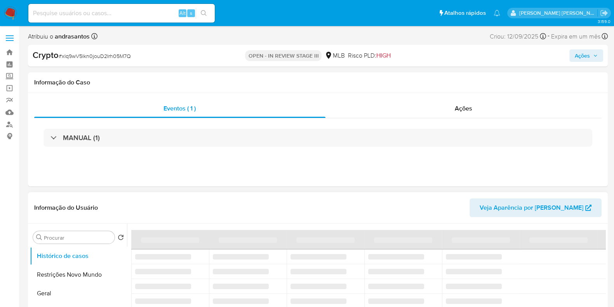
select select "10"
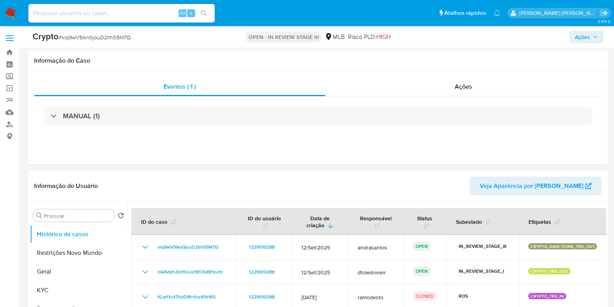
scroll to position [97, 0]
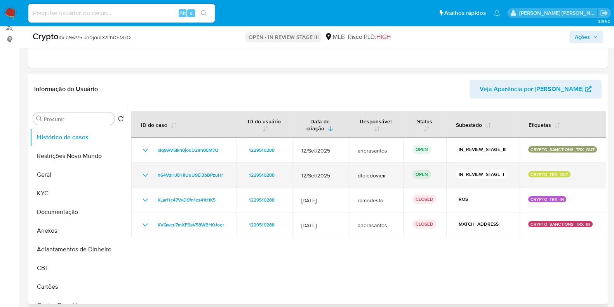
drag, startPoint x: 511, startPoint y: 170, endPoint x: 452, endPoint y: 180, distance: 59.8
click at [453, 179] on td "IN_REVIEW_STAGE_I" at bounding box center [483, 174] width 73 height 25
click at [449, 180] on td "IN_REVIEW_STAGE_I" at bounding box center [483, 174] width 73 height 25
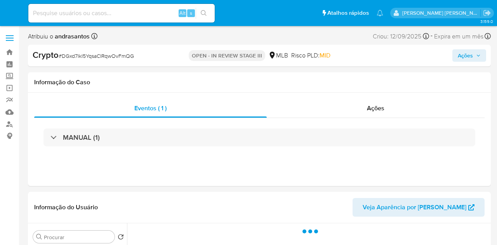
select select "10"
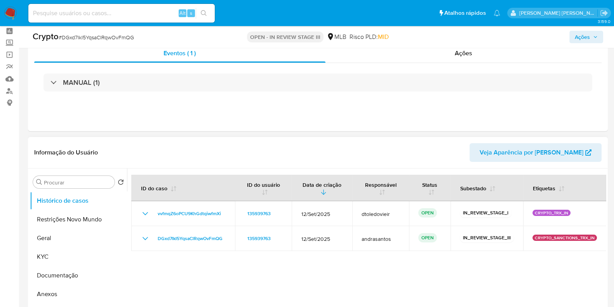
scroll to position [48, 0]
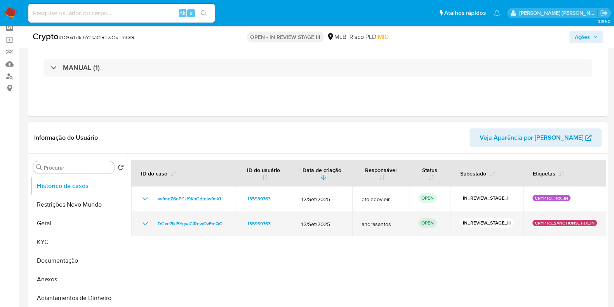
drag, startPoint x: 387, startPoint y: 222, endPoint x: 363, endPoint y: 219, distance: 23.5
click at [363, 220] on span "andrasantos" at bounding box center [381, 223] width 38 height 7
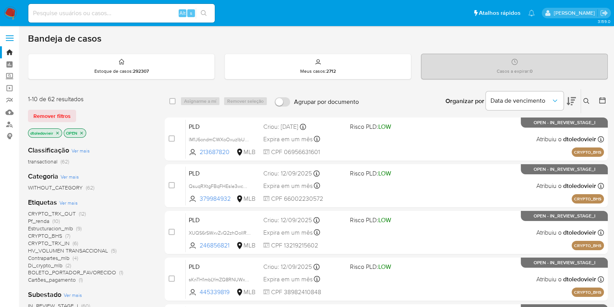
click at [578, 103] on div "Organizar por Data de vencimento" at bounding box center [510, 101] width 141 height 24
click at [573, 101] on icon at bounding box center [571, 101] width 9 height 8
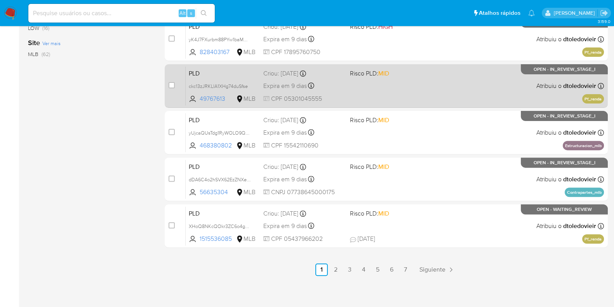
scroll to position [334, 0]
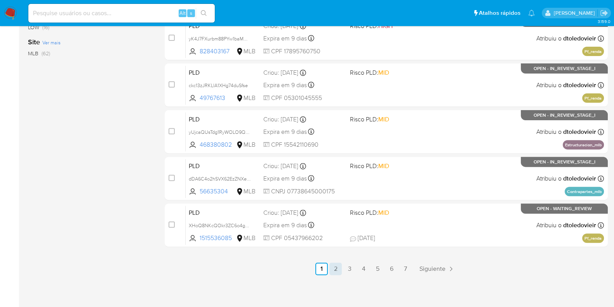
click at [337, 265] on link "2" at bounding box center [336, 268] width 12 height 12
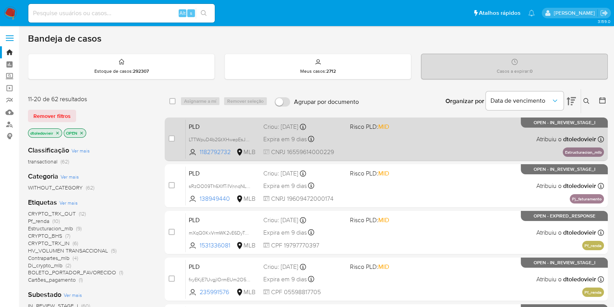
click at [426, 134] on div "PLD LTTWpuD4b2GtXHwepEsJVM74 1182792732 MLB Risco PLD: MID Criou: 12/08/2025 Cr…" at bounding box center [395, 138] width 419 height 39
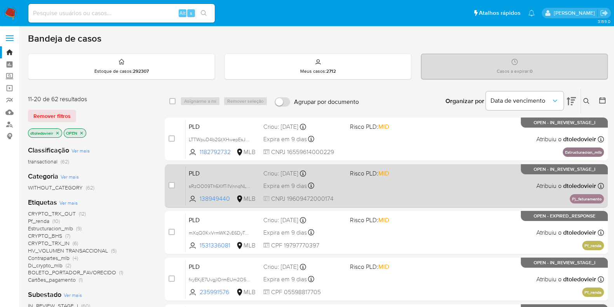
click at [421, 187] on div "PLD sRzOO09Th6XlfTi1VnnqNLhy 138949440 MLB Risco PLD: MID Criou: 12/08/2025 Cri…" at bounding box center [395, 185] width 419 height 39
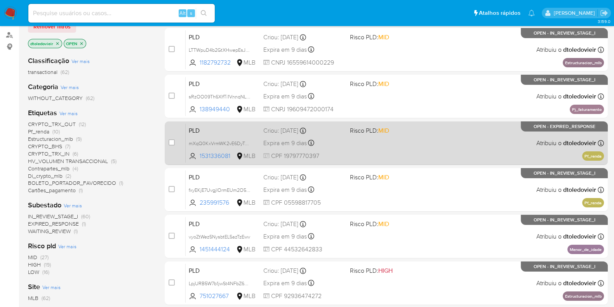
scroll to position [146, 0]
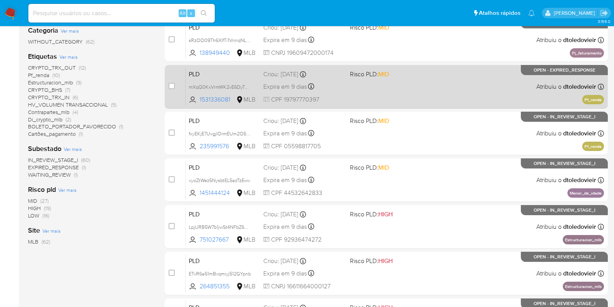
click at [424, 90] on div "PLD mXqQ0KxVrmWK2vE6DyTy9iOz 1531336081 MLB Risco PLD: MID Criou: 12/08/2025 Cr…" at bounding box center [395, 86] width 419 height 39
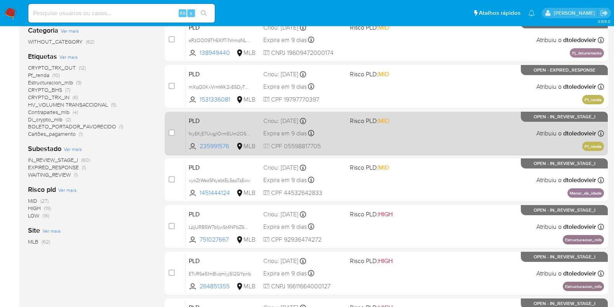
click at [427, 123] on span "Risco PLD: MID" at bounding box center [390, 120] width 80 height 10
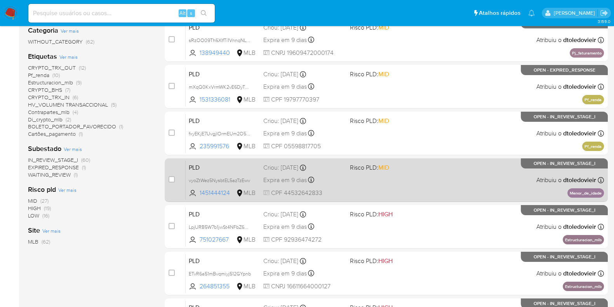
click at [410, 181] on div "PLD vyoZtWez5NysbtEL5azTzEwv 1451444124 MLB Risco PLD: MID Criou: 12/08/2025 Cr…" at bounding box center [395, 179] width 419 height 39
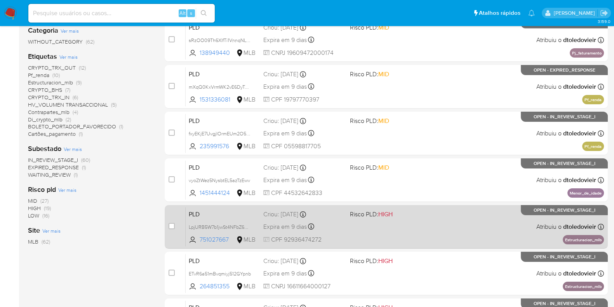
click at [415, 242] on div "PLD LpjURB5W7b1jwSt4NFbZ6peL 751027667 MLB Risco PLD: HIGH Criou: 12/08/2025 Cr…" at bounding box center [395, 226] width 419 height 39
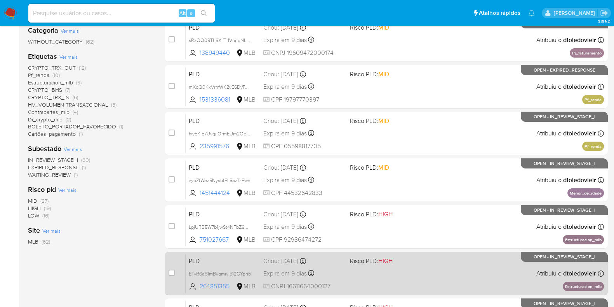
click at [426, 274] on div "PLD ETvR6a51mBvqmiyj512GYpnb 264851355 MLB Risco PLD: HIGH Criou: 12/08/2025 Cr…" at bounding box center [395, 272] width 419 height 39
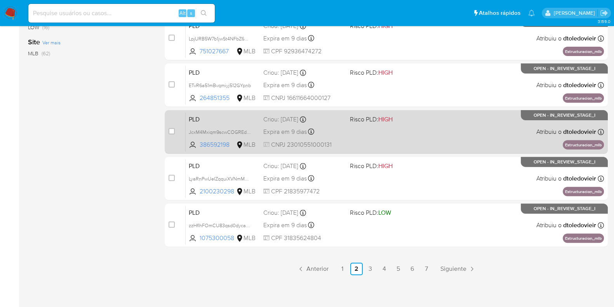
scroll to position [334, 0]
click at [445, 131] on div "PLD JcxM4Mxiqm9scwCOGREdEMja 386592198 MLB Risco PLD: HIGH Criou: 12/08/2025 Cr…" at bounding box center [395, 131] width 419 height 39
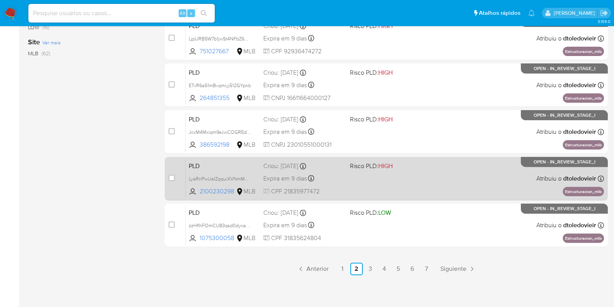
click at [422, 177] on span at bounding box center [390, 178] width 80 height 2
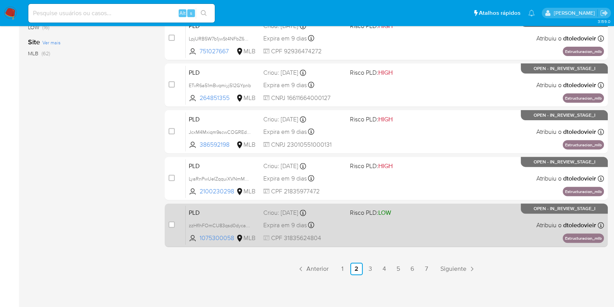
click at [420, 218] on div "PLD zzHflhFOmCU83qsd0dyca7b9 1075300058 MLB Risco PLD: LOW Criou: 12/08/2025 Cr…" at bounding box center [395, 224] width 419 height 39
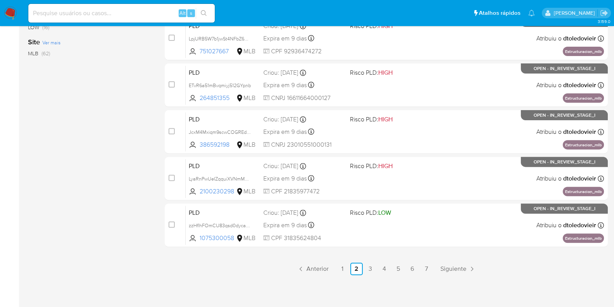
click at [17, 14] on nav "Pausado Ver notificaciones Alt s Atalhos rápidos Presiona las siguientes teclas…" at bounding box center [307, 13] width 614 height 26
drag, startPoint x: 17, startPoint y: 14, endPoint x: 14, endPoint y: 17, distance: 4.4
click at [17, 16] on nav "Pausado Ver notificaciones Alt s Atalhos rápidos Presiona las siguientes teclas…" at bounding box center [307, 13] width 614 height 26
click at [13, 16] on img at bounding box center [10, 13] width 13 height 13
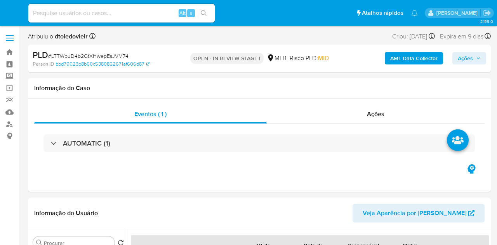
select select "10"
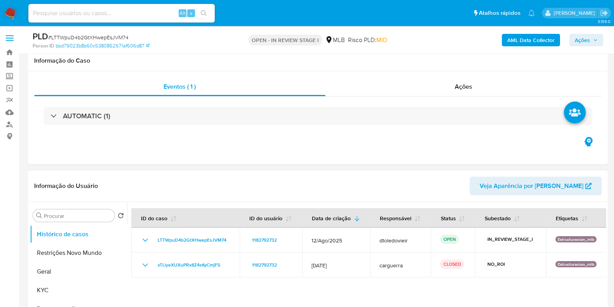
scroll to position [97, 0]
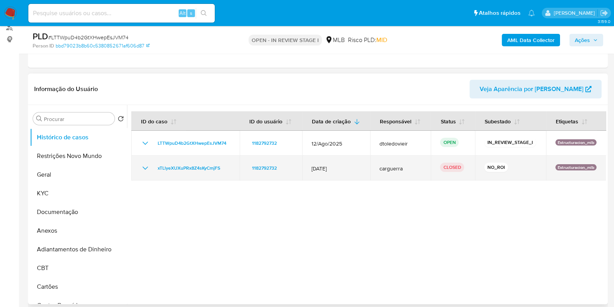
click at [145, 168] on icon "Mostrar/Ocultar" at bounding box center [145, 167] width 5 height 3
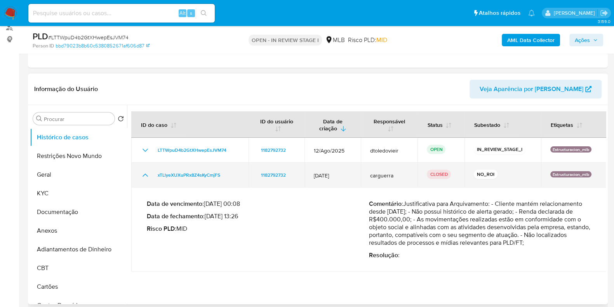
click at [145, 168] on td "xTLlyeXUXuPRx8Z4sKyCmjFS" at bounding box center [189, 174] width 117 height 25
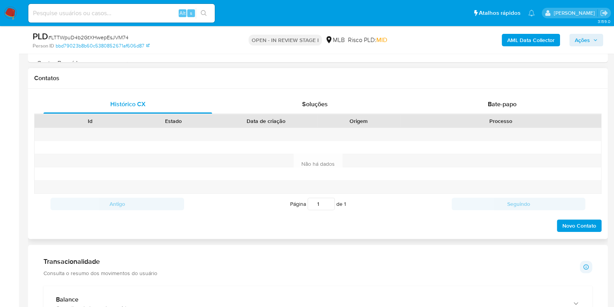
scroll to position [340, 0]
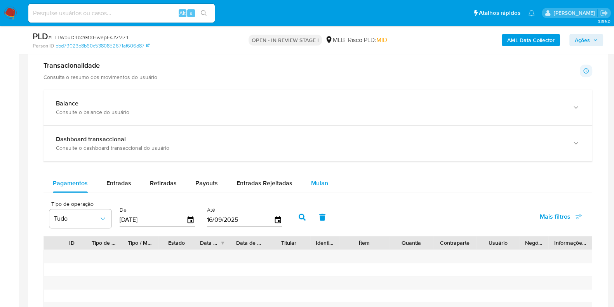
click at [315, 176] on div "Mulan" at bounding box center [319, 183] width 17 height 19
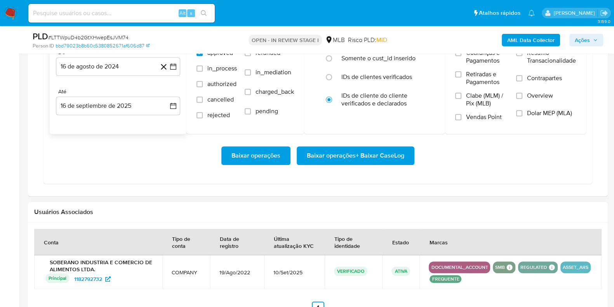
scroll to position [728, 0]
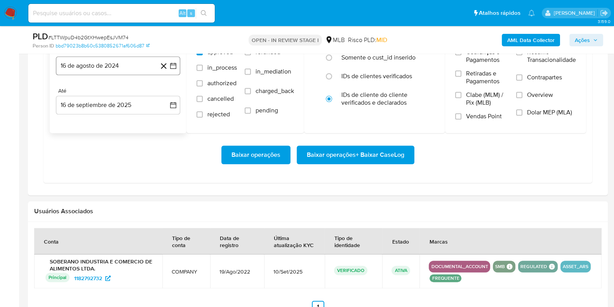
click at [112, 65] on button "16 de agosto de 2024" at bounding box center [118, 65] width 124 height 19
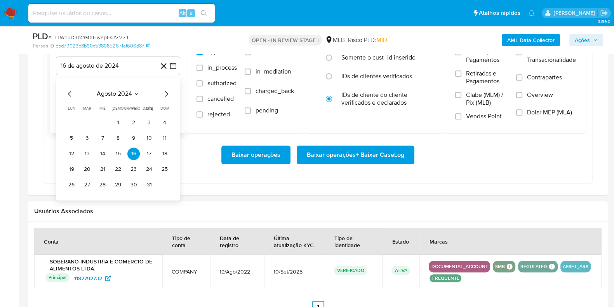
click at [165, 94] on icon "Mes siguiente" at bounding box center [166, 93] width 9 height 9
click at [165, 93] on icon "Mes siguiente" at bounding box center [166, 93] width 9 height 9
click at [165, 94] on icon "Mes siguiente" at bounding box center [166, 93] width 9 height 9
click at [165, 93] on icon "Mes siguiente" at bounding box center [166, 93] width 9 height 9
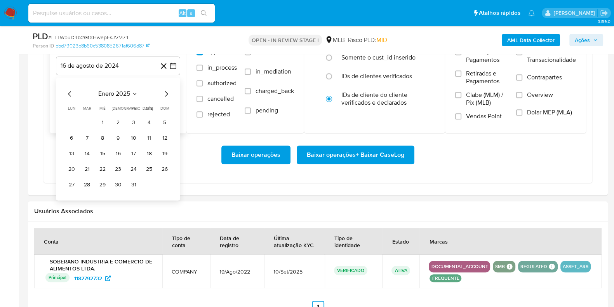
click at [165, 94] on icon "Mes siguiente" at bounding box center [166, 93] width 9 height 9
click at [165, 93] on icon "Mes siguiente" at bounding box center [166, 93] width 9 height 9
click at [169, 90] on icon "Mes siguiente" at bounding box center [166, 93] width 9 height 9
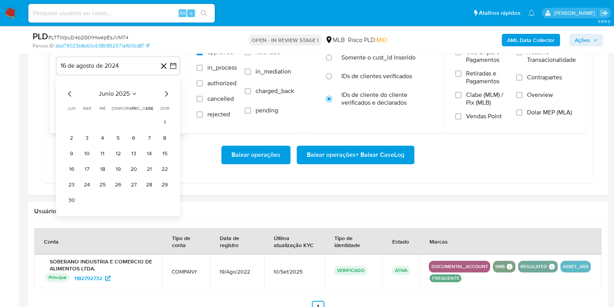
click at [170, 90] on icon "Mes siguiente" at bounding box center [166, 93] width 9 height 9
click at [85, 120] on button "1" at bounding box center [87, 122] width 12 height 12
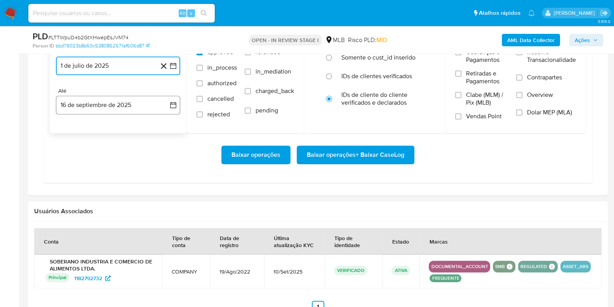
click at [99, 108] on button "16 de septiembre de 2025" at bounding box center [118, 105] width 124 height 19
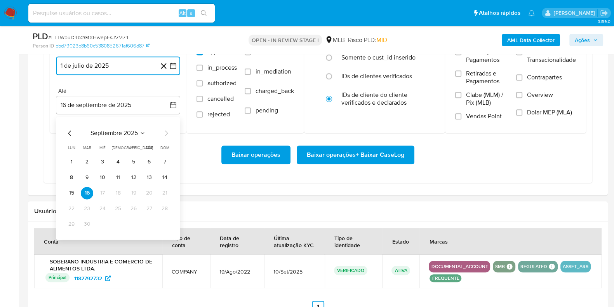
click at [161, 173] on button "14" at bounding box center [165, 177] width 12 height 12
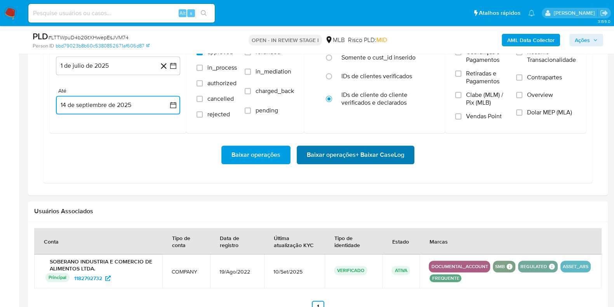
click at [347, 147] on span "Baixar operações + Baixar CaseLog" at bounding box center [356, 154] width 98 height 17
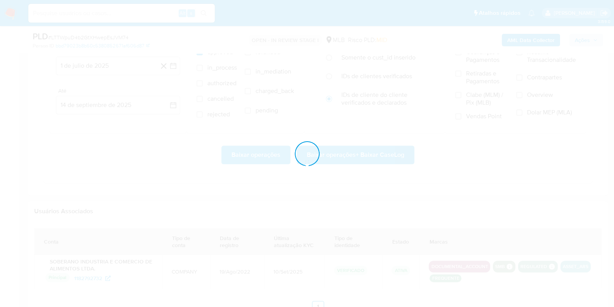
click at [342, 153] on div at bounding box center [307, 153] width 614 height 307
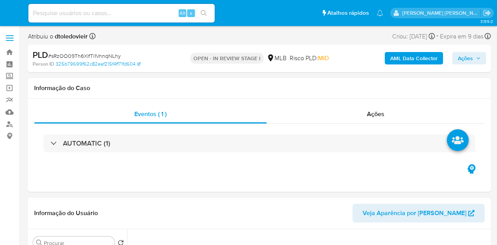
select select "10"
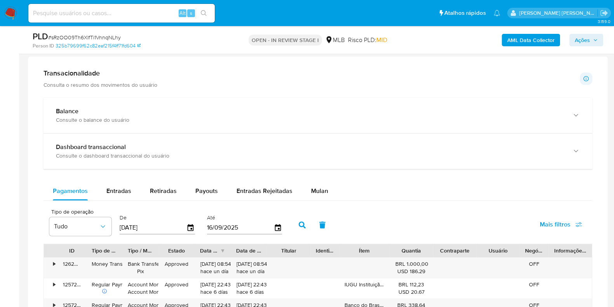
scroll to position [534, 0]
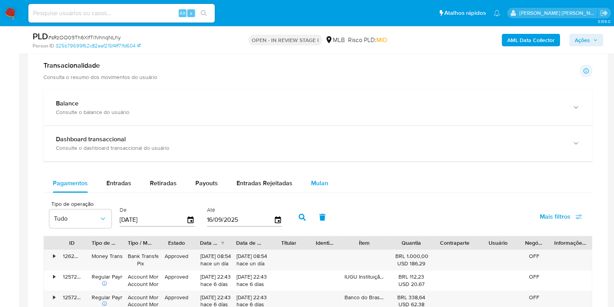
click at [313, 175] on div "Mulan" at bounding box center [319, 183] width 17 height 19
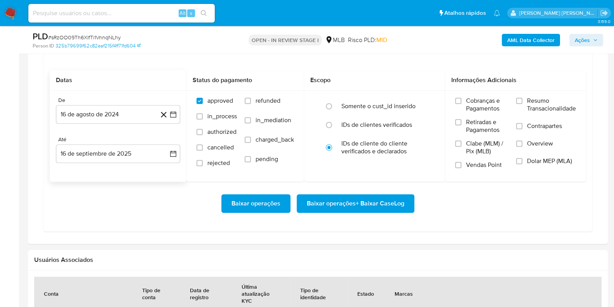
scroll to position [728, 0]
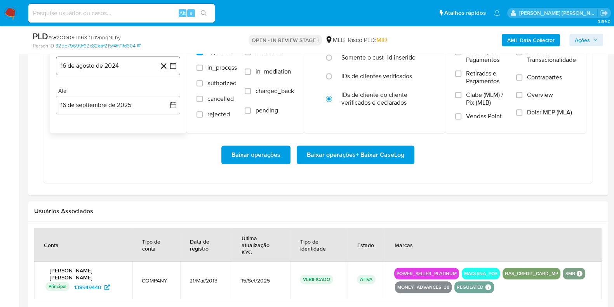
click at [131, 65] on button "16 de agosto de 2024" at bounding box center [118, 65] width 124 height 19
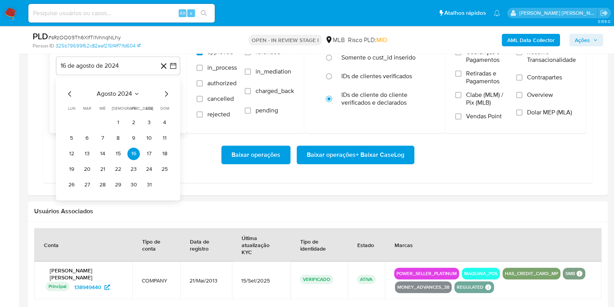
click at [167, 94] on icon "Mes siguiente" at bounding box center [166, 93] width 9 height 9
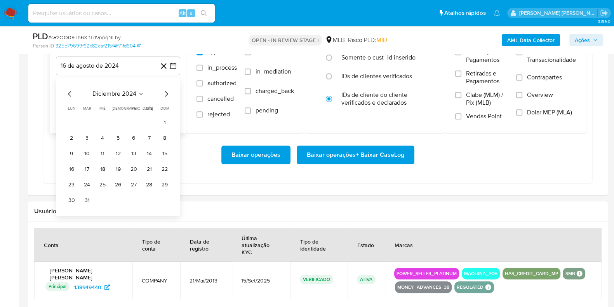
click at [167, 94] on icon "Mes siguiente" at bounding box center [166, 93] width 9 height 9
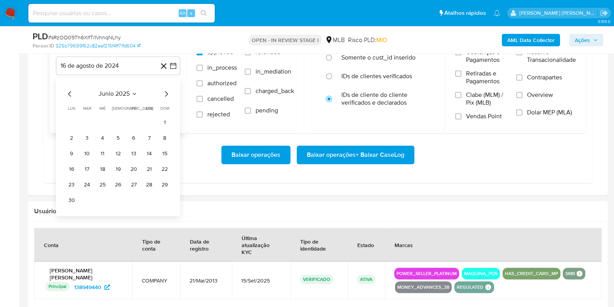
click at [171, 92] on div "junio 2025 junio 2025 lun lunes mar martes mié miércoles jue jueves vie viernes…" at bounding box center [118, 146] width 124 height 138
click at [165, 92] on icon "Mes siguiente" at bounding box center [166, 93] width 9 height 9
click at [89, 121] on button "1" at bounding box center [87, 122] width 12 height 12
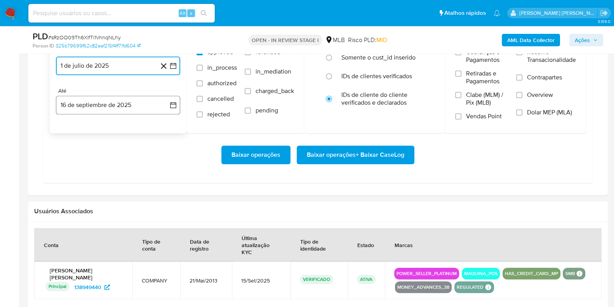
click at [99, 106] on button "16 de septiembre de 2025" at bounding box center [118, 105] width 124 height 19
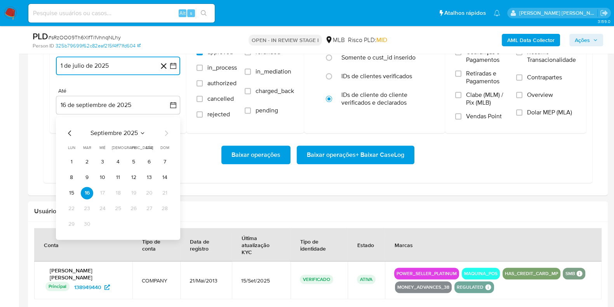
click at [161, 172] on button "14" at bounding box center [165, 177] width 12 height 12
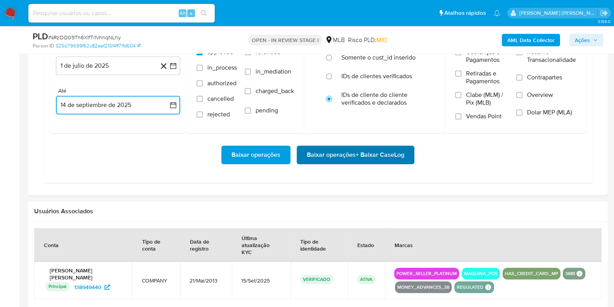
click at [340, 148] on span "Baixar operações + Baixar CaseLog" at bounding box center [356, 154] width 98 height 17
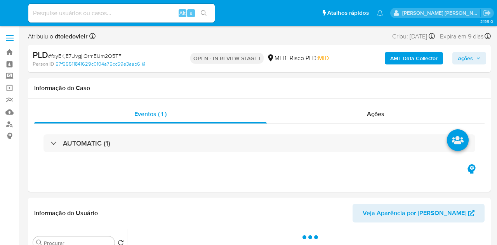
select select "10"
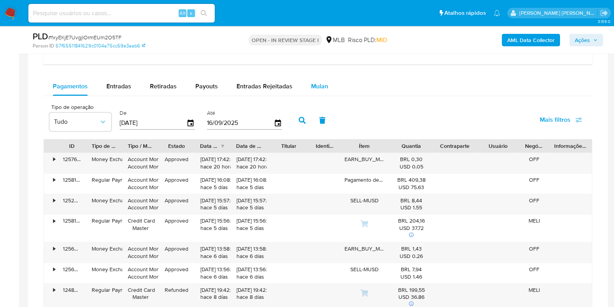
click at [311, 87] on span "Mulan" at bounding box center [319, 86] width 17 height 9
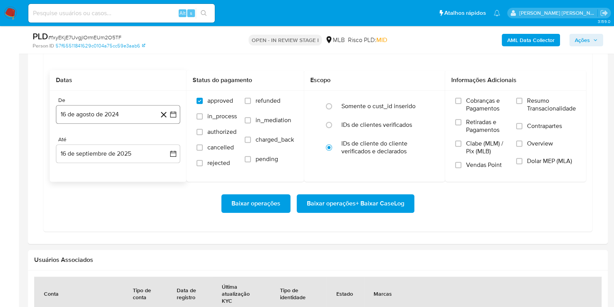
click at [103, 115] on button "16 de agosto de 2024" at bounding box center [118, 114] width 124 height 19
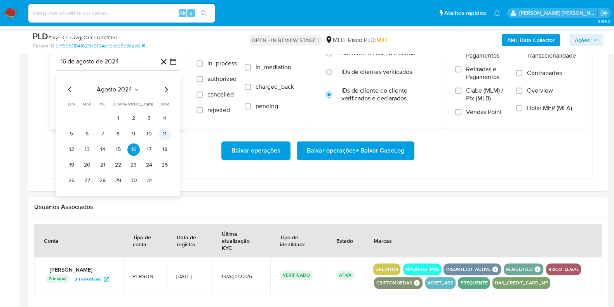
scroll to position [777, 0]
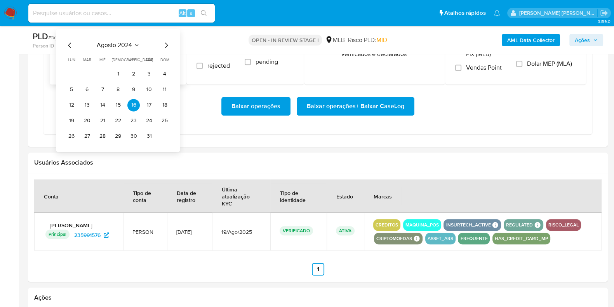
click at [170, 43] on icon "Mes siguiente" at bounding box center [166, 44] width 9 height 9
click at [167, 44] on icon "Mes siguiente" at bounding box center [166, 44] width 9 height 9
click at [167, 44] on icon "Mes siguiente" at bounding box center [166, 44] width 3 height 5
click at [167, 44] on icon "Mes siguiente" at bounding box center [166, 44] width 9 height 9
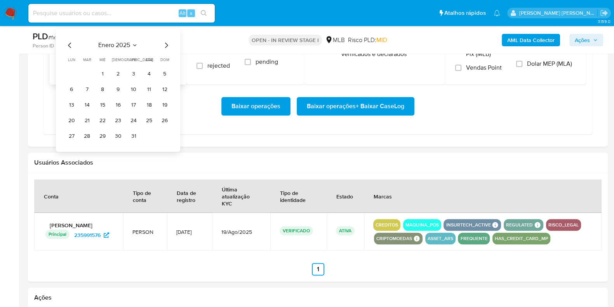
click at [165, 42] on icon "Mes siguiente" at bounding box center [166, 44] width 9 height 9
click at [166, 42] on icon "Mes siguiente" at bounding box center [166, 44] width 9 height 9
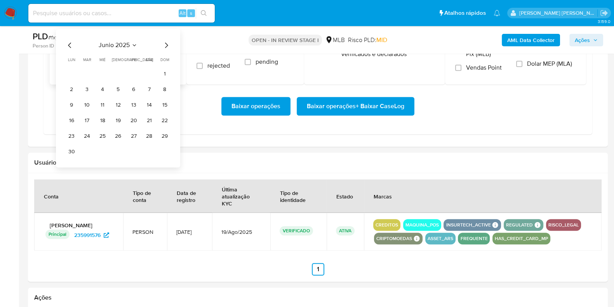
click at [166, 42] on icon "Mes siguiente" at bounding box center [166, 44] width 9 height 9
click at [71, 43] on icon "Mes anterior" at bounding box center [69, 44] width 9 height 9
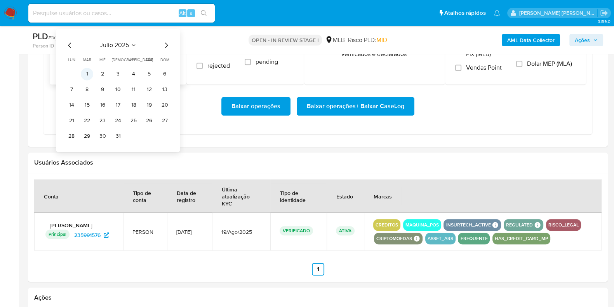
click at [86, 70] on button "1" at bounding box center [87, 74] width 12 height 12
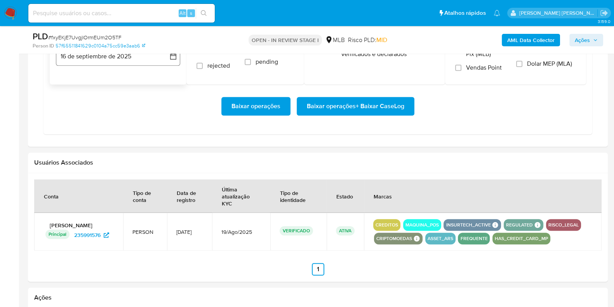
click at [86, 61] on button "16 de septiembre de 2025" at bounding box center [118, 56] width 124 height 19
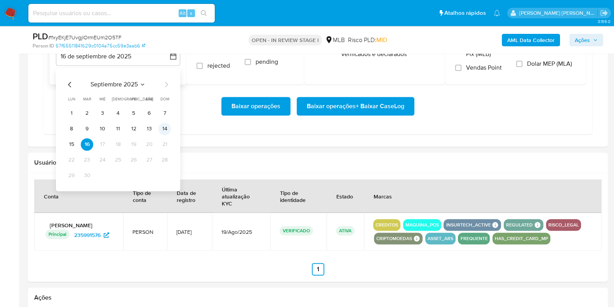
click at [159, 127] on button "14" at bounding box center [165, 128] width 12 height 12
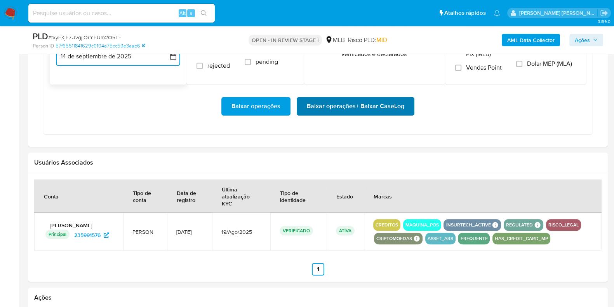
click at [352, 98] on span "Baixar operações + Baixar CaseLog" at bounding box center [356, 106] width 98 height 17
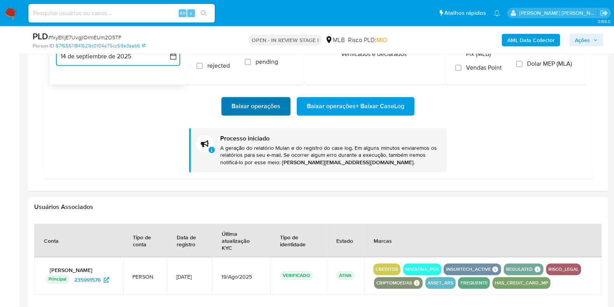
scroll to position [728, 0]
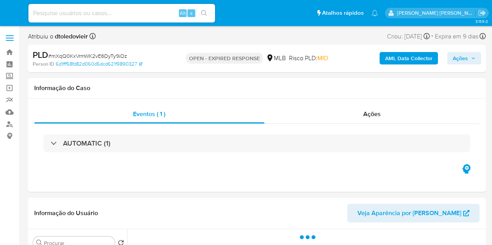
select select "10"
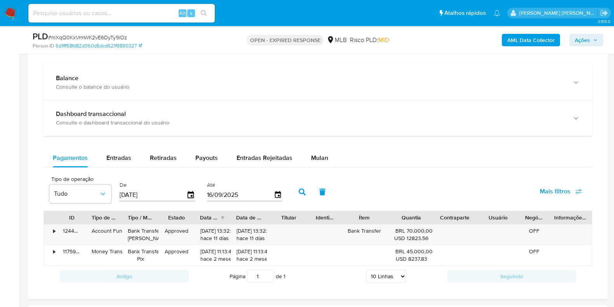
scroll to position [480, 0]
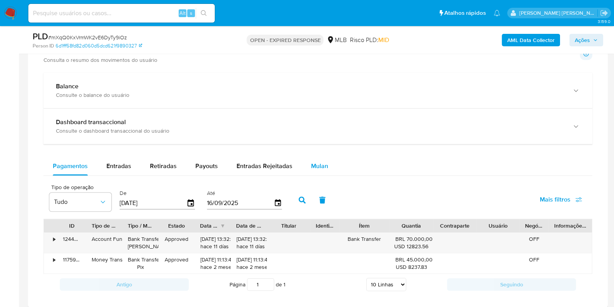
click at [321, 164] on span "Mulan" at bounding box center [319, 165] width 17 height 9
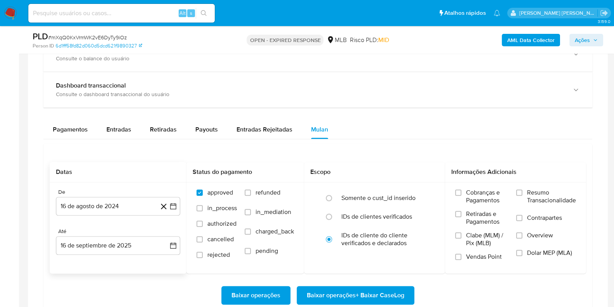
scroll to position [625, 0]
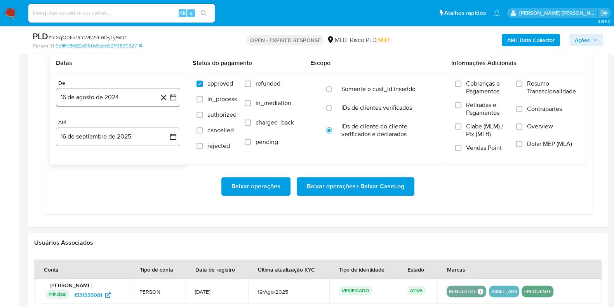
click at [115, 88] on button "16 de agosto de 2024" at bounding box center [118, 97] width 124 height 19
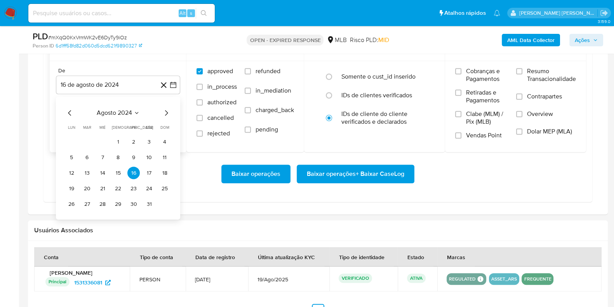
scroll to position [674, 0]
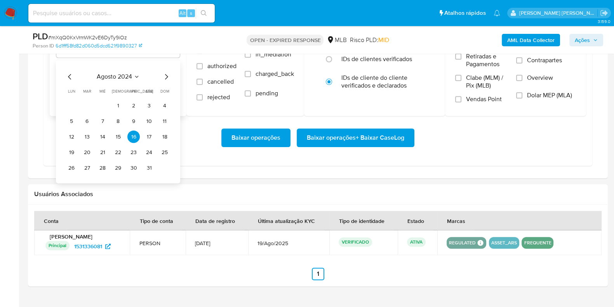
click at [167, 77] on icon "Mes siguiente" at bounding box center [166, 76] width 9 height 9
click at [167, 76] on icon "Mes siguiente" at bounding box center [166, 76] width 3 height 5
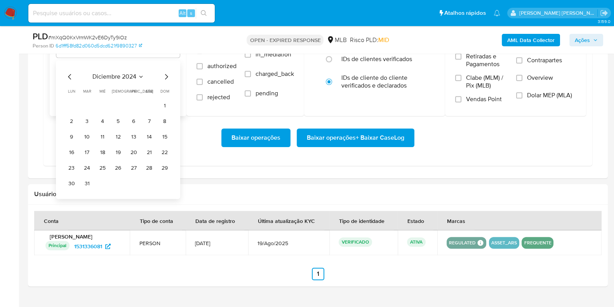
click at [167, 76] on icon "Mes siguiente" at bounding box center [166, 76] width 3 height 5
click at [169, 75] on icon "Mes siguiente" at bounding box center [166, 76] width 9 height 9
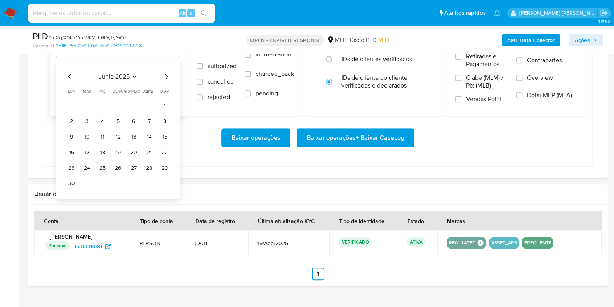
click at [169, 75] on icon "Mes siguiente" at bounding box center [166, 76] width 9 height 9
click at [84, 103] on button "1" at bounding box center [87, 105] width 12 height 12
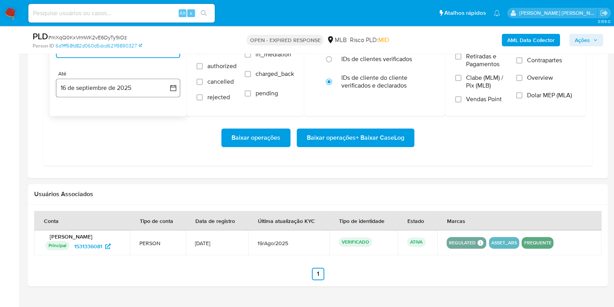
click at [101, 88] on button "16 de septiembre de 2025" at bounding box center [118, 88] width 124 height 19
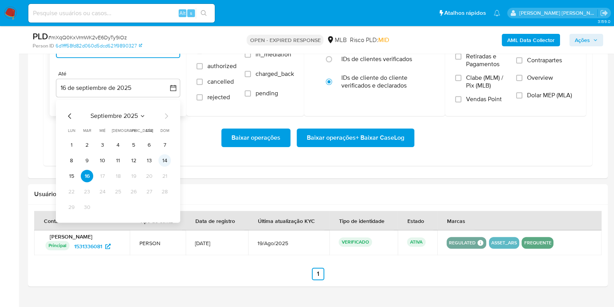
click at [166, 154] on button "14" at bounding box center [165, 160] width 12 height 12
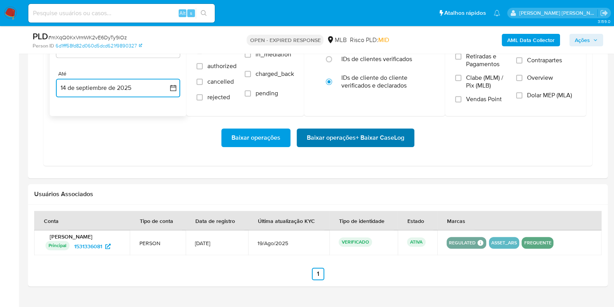
click at [312, 141] on span "Baixar operações + Baixar CaseLog" at bounding box center [356, 137] width 98 height 17
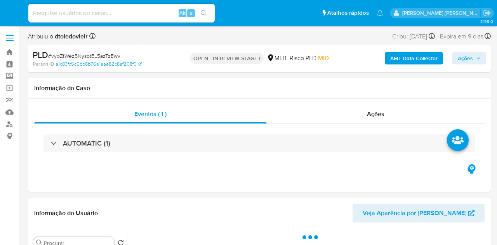
select select "10"
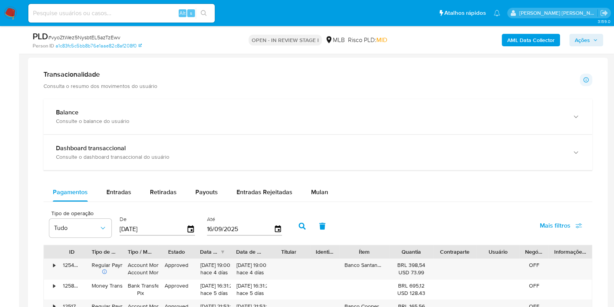
scroll to position [583, 0]
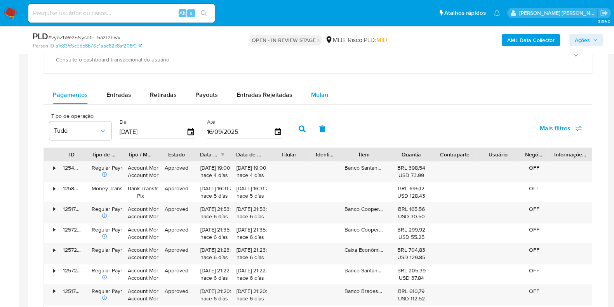
click at [312, 98] on span "Mulan" at bounding box center [319, 94] width 17 height 9
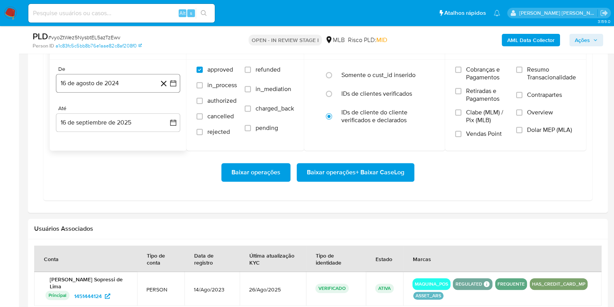
scroll to position [680, 0]
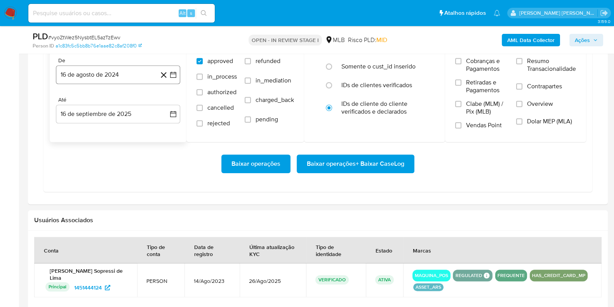
click at [122, 74] on button "16 de agosto de 2024" at bounding box center [118, 74] width 124 height 19
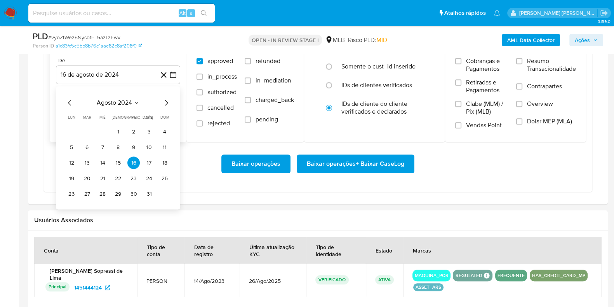
click at [169, 101] on icon "Mes siguiente" at bounding box center [166, 102] width 9 height 9
click at [171, 99] on div "noviembre 2024 noviembre 2024 lun lunes mar martes mié miércoles jue jueves vie…" at bounding box center [118, 147] width 124 height 123
click at [171, 98] on div "noviembre 2024 noviembre 2024 lun lunes mar martes mié miércoles jue jueves vie…" at bounding box center [118, 147] width 124 height 123
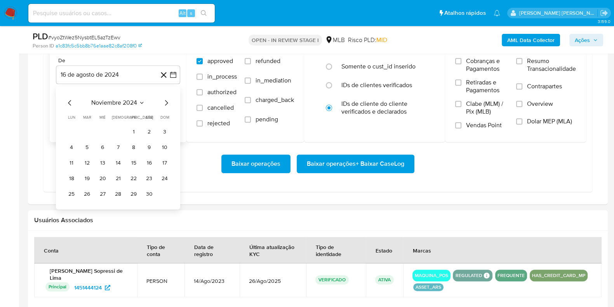
click at [169, 102] on icon "Mes siguiente" at bounding box center [166, 102] width 9 height 9
click at [168, 102] on icon "Mes siguiente" at bounding box center [166, 102] width 9 height 9
click at [166, 102] on icon "Mes siguiente" at bounding box center [166, 102] width 9 height 9
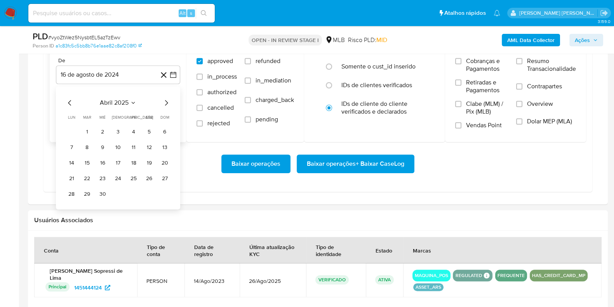
click at [164, 102] on icon "Mes siguiente" at bounding box center [166, 102] width 9 height 9
click at [87, 131] on button "1" at bounding box center [87, 131] width 12 height 12
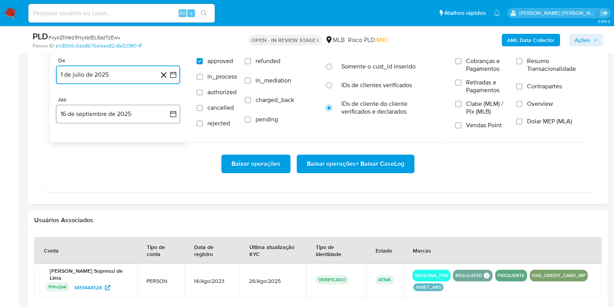
click at [101, 119] on button "16 de septiembre de 2025" at bounding box center [118, 114] width 124 height 19
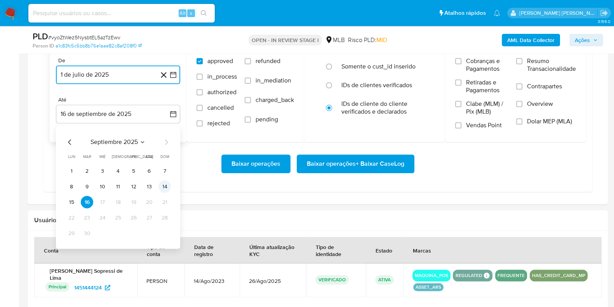
click at [165, 182] on button "14" at bounding box center [165, 186] width 12 height 12
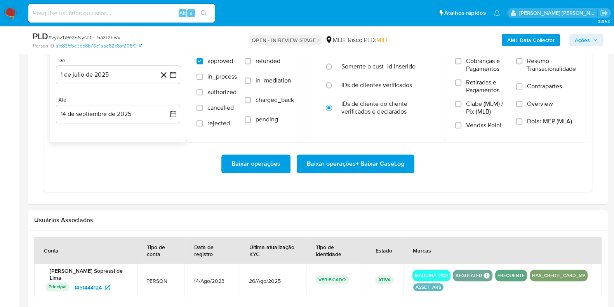
click at [332, 173] on div "Baixar operações Baixar operações + Baixar CaseLog" at bounding box center [318, 164] width 537 height 44
click at [330, 168] on span "Baixar operações + Baixar CaseLog" at bounding box center [356, 163] width 98 height 17
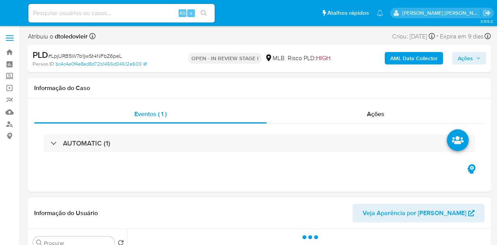
select select "10"
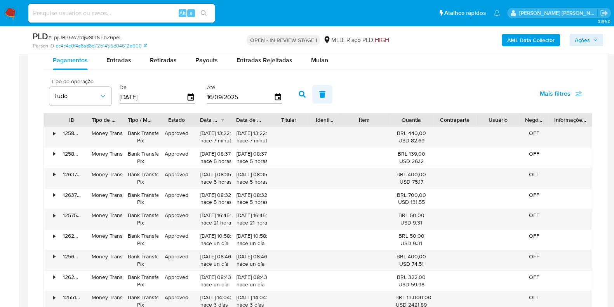
scroll to position [631, 0]
click at [330, 57] on button "Mulan" at bounding box center [320, 60] width 36 height 19
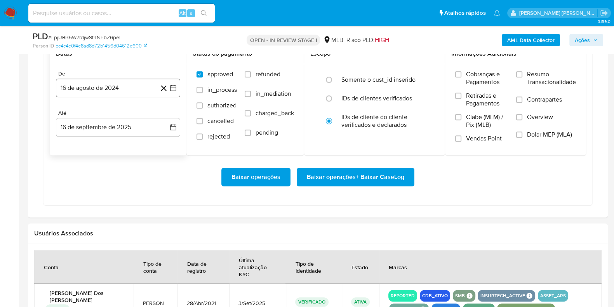
click at [112, 86] on button "16 de agosto de 2024" at bounding box center [118, 88] width 124 height 19
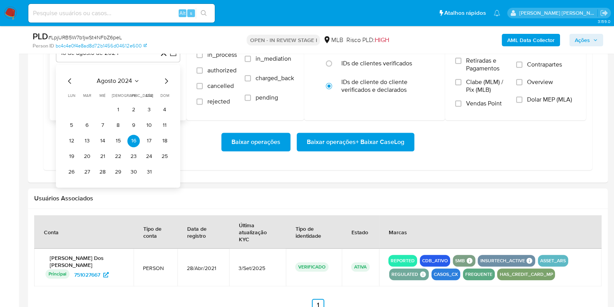
scroll to position [728, 0]
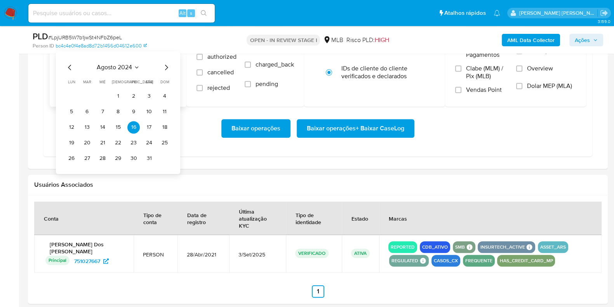
click at [169, 66] on icon "Mes siguiente" at bounding box center [166, 67] width 9 height 9
click at [171, 65] on icon "Mes siguiente" at bounding box center [166, 67] width 9 height 9
click at [169, 65] on icon "Mes siguiente" at bounding box center [166, 67] width 9 height 9
click at [168, 65] on icon "Mes siguiente" at bounding box center [166, 67] width 9 height 9
click at [167, 66] on icon "Mes siguiente" at bounding box center [166, 67] width 9 height 9
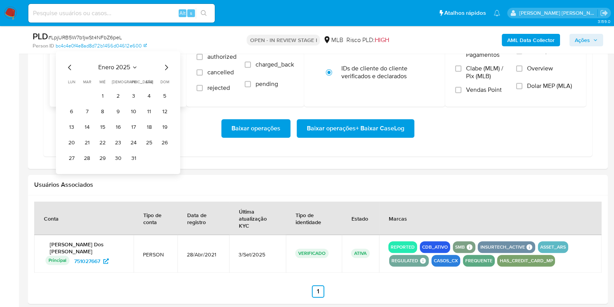
click at [171, 63] on div "enero 2025 enero 2025 lun lunes mar martes mié miércoles jue jueves vie viernes…" at bounding box center [118, 112] width 124 height 123
drag, startPoint x: 171, startPoint y: 63, endPoint x: 166, endPoint y: 67, distance: 6.4
click at [170, 64] on div "enero 2025 enero 2025 lun lunes mar martes mié miércoles jue jueves vie viernes…" at bounding box center [118, 112] width 124 height 123
click at [166, 67] on icon "Mes siguiente" at bounding box center [166, 67] width 9 height 9
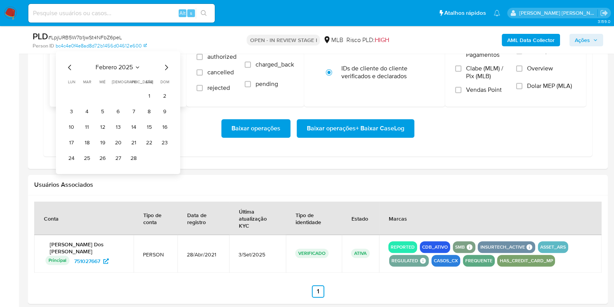
click at [165, 68] on icon "Mes siguiente" at bounding box center [166, 67] width 3 height 5
click at [166, 68] on icon "Mes siguiente" at bounding box center [166, 67] width 3 height 5
click at [167, 65] on icon "Mes siguiente" at bounding box center [166, 67] width 9 height 9
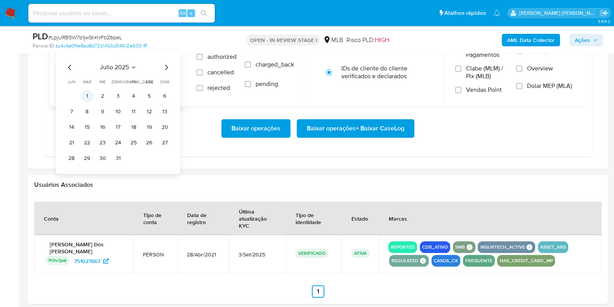
click at [89, 96] on button "1" at bounding box center [87, 96] width 12 height 12
click at [84, 86] on div "De 1 de julio de 2025 1-07-2025 Até 16 de septiembre de 2025 16-09-2025" at bounding box center [118, 61] width 137 height 91
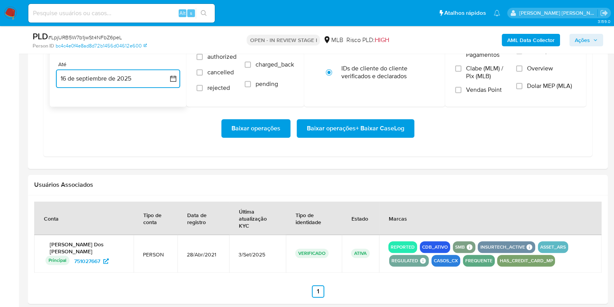
click at [87, 82] on button "16 de septiembre de 2025" at bounding box center [118, 78] width 124 height 19
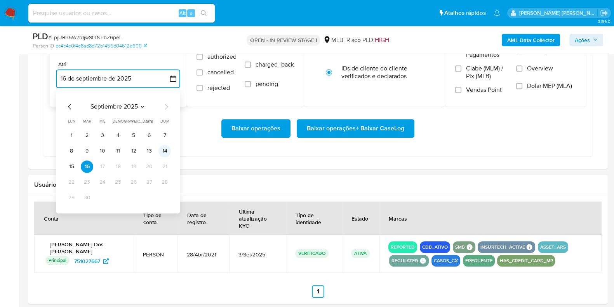
click at [162, 153] on button "14" at bounding box center [165, 151] width 12 height 12
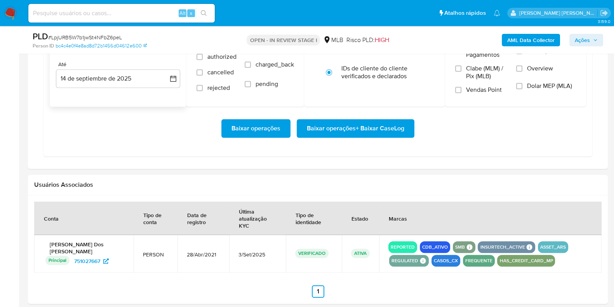
click at [328, 115] on div "Baixar operações Baixar operações + Baixar CaseLog" at bounding box center [318, 128] width 537 height 44
click at [321, 127] on span "Baixar operações + Baixar CaseLog" at bounding box center [356, 128] width 98 height 17
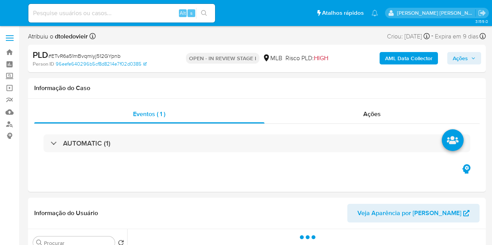
select select "10"
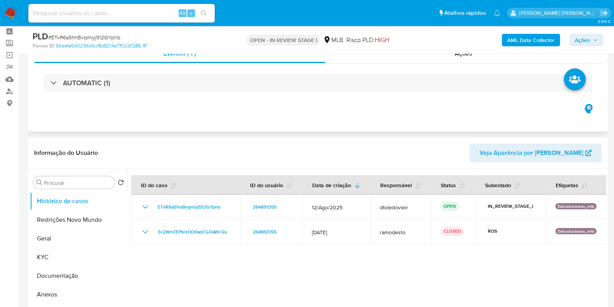
scroll to position [48, 0]
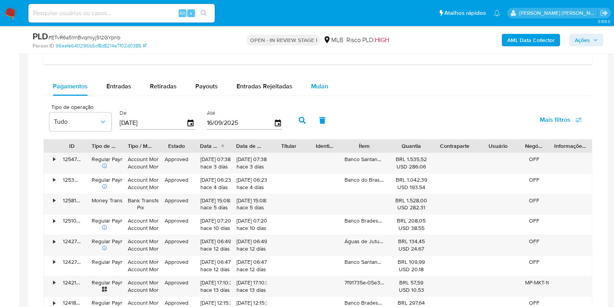
click at [317, 84] on span "Mulan" at bounding box center [319, 86] width 17 height 9
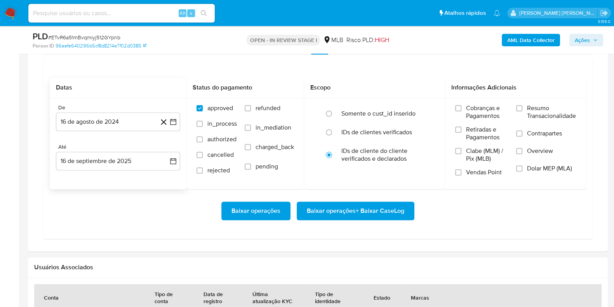
scroll to position [728, 0]
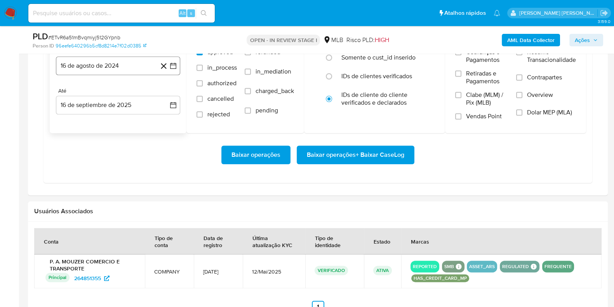
click at [120, 58] on button "16 de agosto de 2024" at bounding box center [118, 65] width 124 height 19
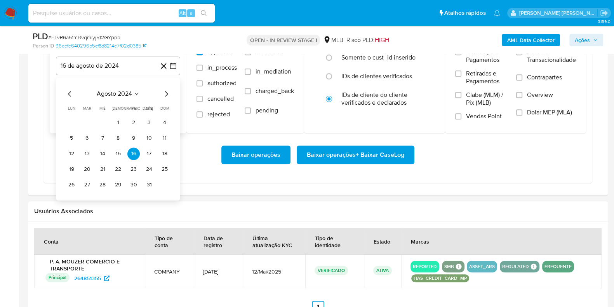
click at [167, 90] on icon "Mes siguiente" at bounding box center [166, 93] width 9 height 9
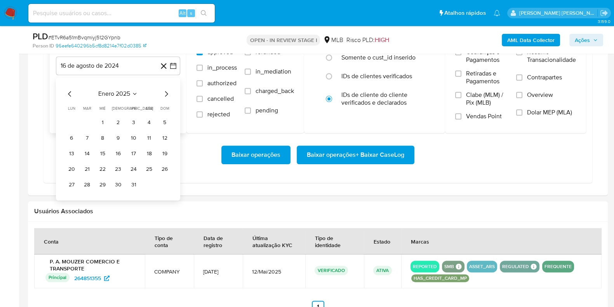
click at [167, 90] on icon "Mes siguiente" at bounding box center [166, 93] width 9 height 9
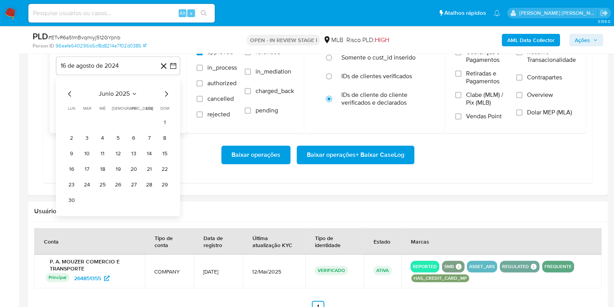
click at [167, 90] on icon "Mes siguiente" at bounding box center [166, 93] width 9 height 9
click at [85, 118] on button "1" at bounding box center [87, 122] width 12 height 12
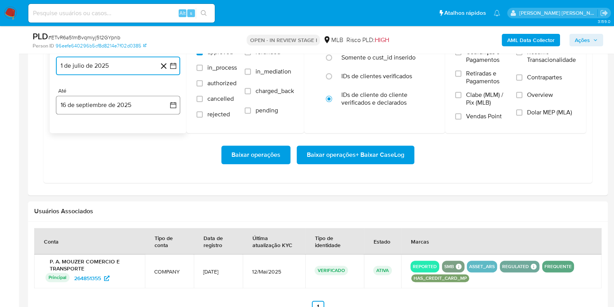
click at [101, 101] on button "16 de septiembre de 2025" at bounding box center [118, 105] width 124 height 19
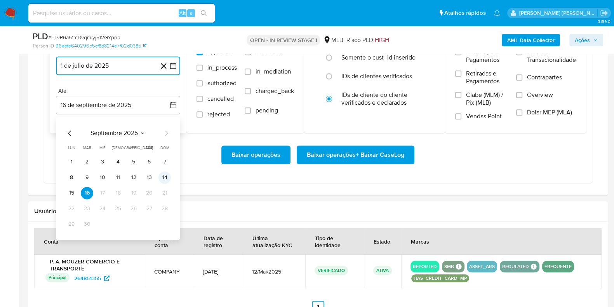
click at [165, 176] on button "14" at bounding box center [165, 177] width 12 height 12
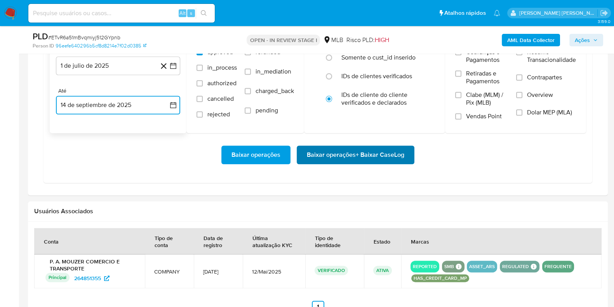
click at [317, 151] on span "Baixar operações + Baixar CaseLog" at bounding box center [356, 154] width 98 height 17
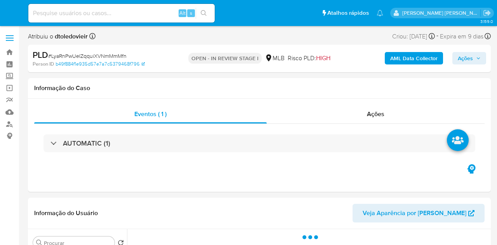
select select "10"
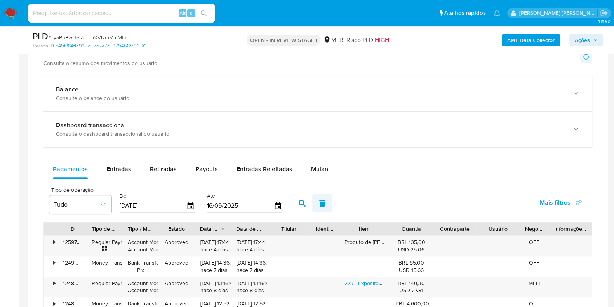
scroll to position [583, 0]
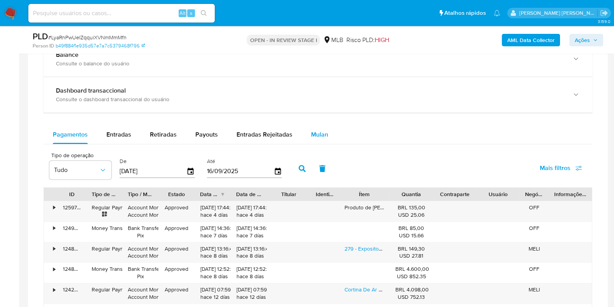
click at [328, 127] on button "Mulan" at bounding box center [320, 134] width 36 height 19
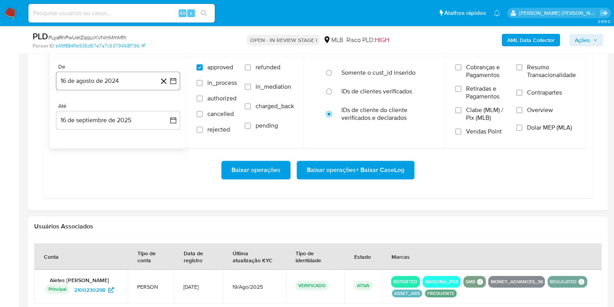
scroll to position [728, 0]
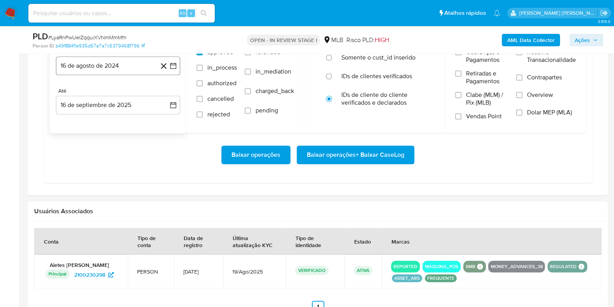
click at [106, 63] on button "16 de agosto de 2024" at bounding box center [118, 65] width 124 height 19
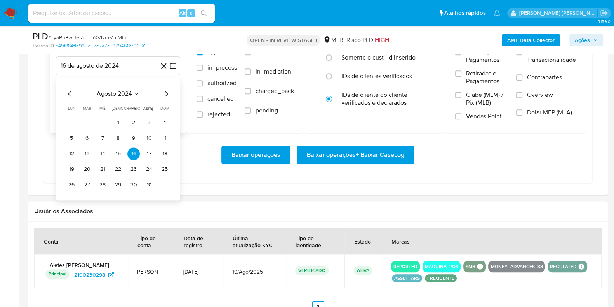
click at [163, 93] on icon "Mes siguiente" at bounding box center [166, 93] width 9 height 9
click at [167, 89] on icon "Mes siguiente" at bounding box center [166, 93] width 9 height 9
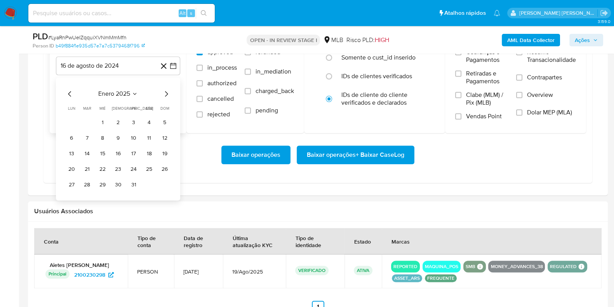
click at [167, 89] on icon "Mes siguiente" at bounding box center [166, 93] width 9 height 9
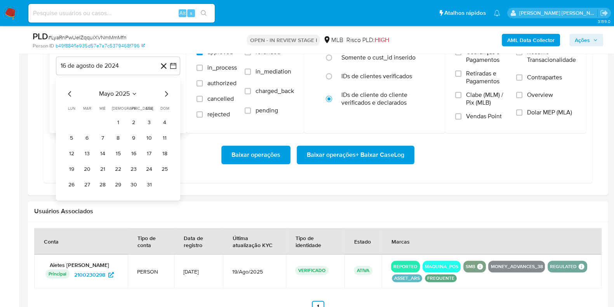
click at [167, 89] on icon "Mes siguiente" at bounding box center [166, 93] width 9 height 9
click at [68, 89] on icon "Mes anterior" at bounding box center [69, 93] width 9 height 9
click at [91, 119] on button "1" at bounding box center [87, 122] width 12 height 12
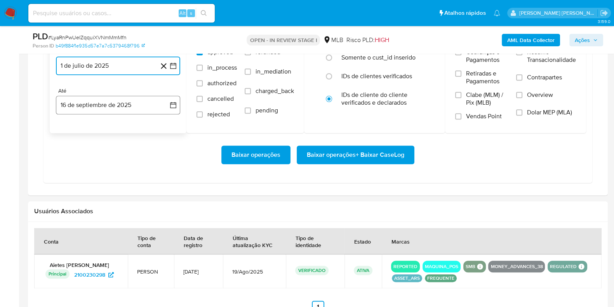
click at [93, 106] on button "16 de septiembre de 2025" at bounding box center [118, 105] width 124 height 19
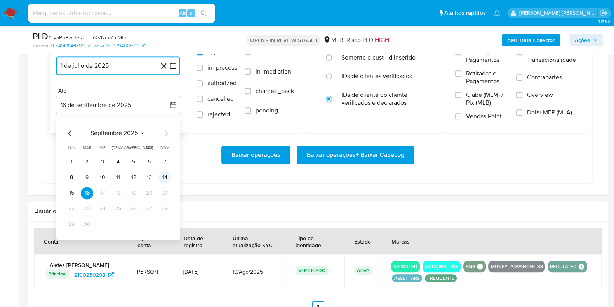
click at [165, 178] on button "14" at bounding box center [165, 177] width 12 height 12
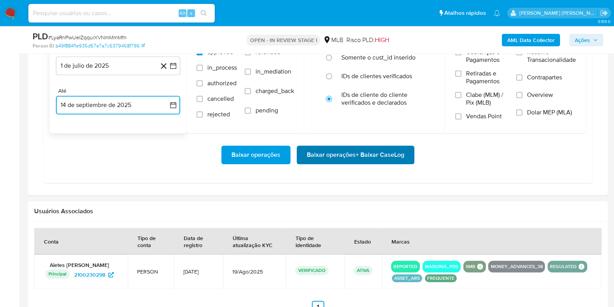
click at [319, 147] on span "Baixar operações + Baixar CaseLog" at bounding box center [356, 154] width 98 height 17
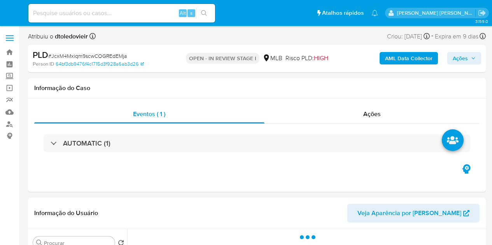
select select "10"
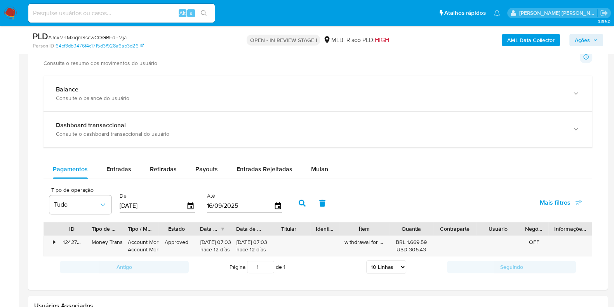
scroll to position [631, 0]
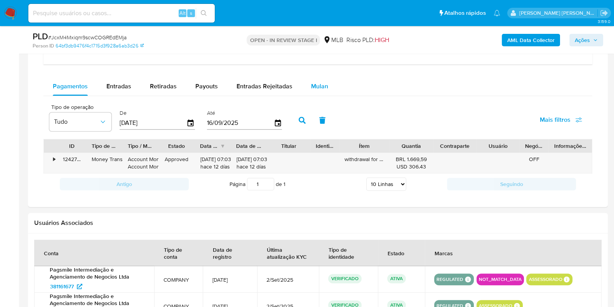
click at [313, 91] on div "Mulan" at bounding box center [319, 86] width 17 height 19
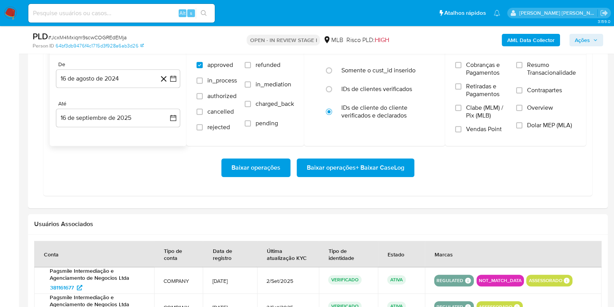
scroll to position [728, 0]
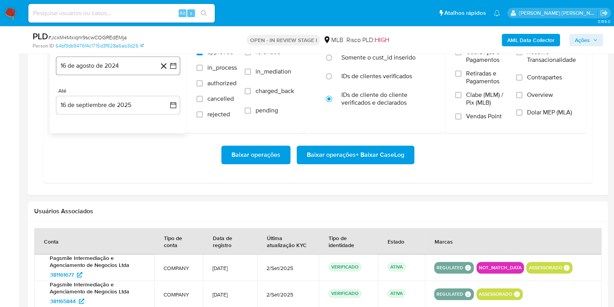
click at [122, 63] on button "16 de agosto de 2024" at bounding box center [118, 65] width 124 height 19
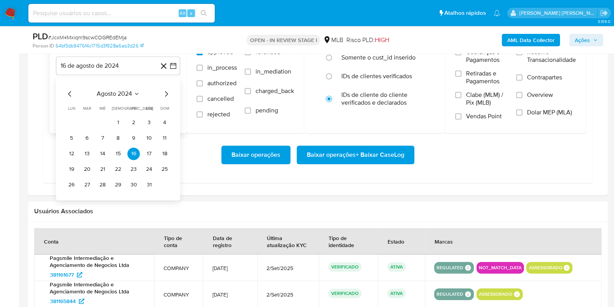
click at [169, 92] on div "agosto 2024 agosto 2024 lun lunes mar martes mié miércoles jue jueves vie viern…" at bounding box center [118, 138] width 124 height 123
click at [166, 94] on icon "Mes siguiente" at bounding box center [166, 93] width 9 height 9
click at [167, 94] on icon "Mes siguiente" at bounding box center [166, 93] width 9 height 9
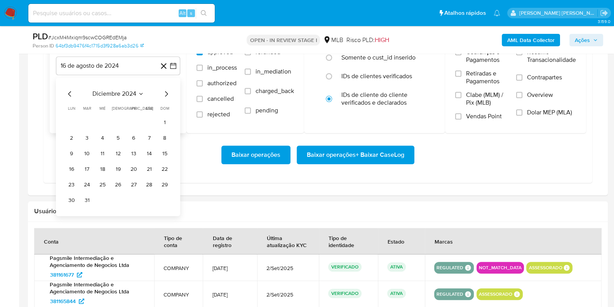
click at [166, 93] on icon "Mes siguiente" at bounding box center [166, 93] width 9 height 9
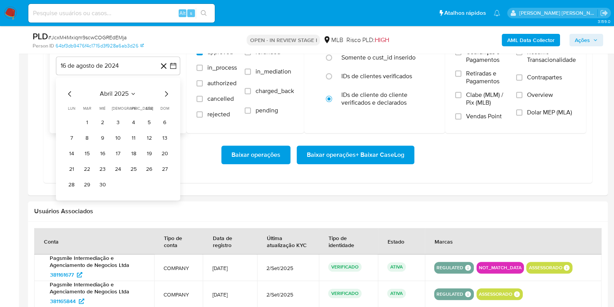
click at [166, 93] on icon "Mes siguiente" at bounding box center [166, 93] width 9 height 9
click at [69, 89] on icon "Mes anterior" at bounding box center [69, 93] width 9 height 9
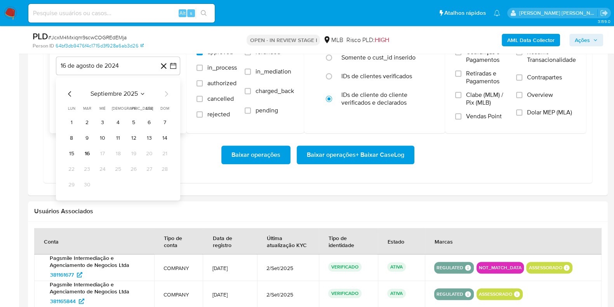
click at [69, 89] on icon "Mes anterior" at bounding box center [69, 93] width 9 height 9
click at [19, 129] on aside "Bandeja Painel Screening Pesquisa em Listas Watchlist Ferramentas Operações em …" at bounding box center [9, 45] width 19 height 1547
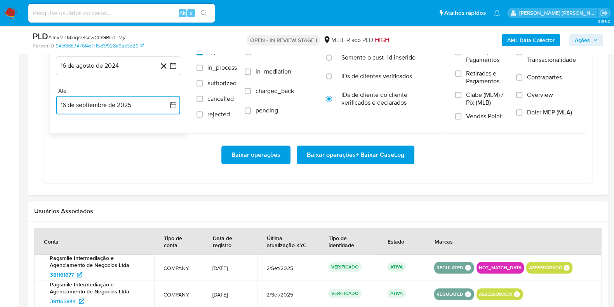
click at [79, 102] on button "16 de septiembre de 2025" at bounding box center [118, 105] width 124 height 19
click at [116, 67] on button "16 de agosto de 2024" at bounding box center [118, 65] width 124 height 19
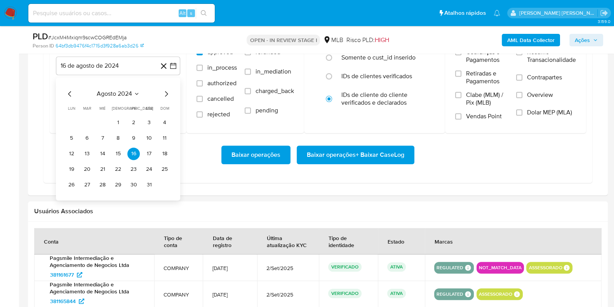
click at [167, 91] on icon "Mes siguiente" at bounding box center [166, 93] width 9 height 9
click at [168, 91] on icon "Mes siguiente" at bounding box center [166, 93] width 9 height 9
click at [167, 90] on icon "Mes siguiente" at bounding box center [166, 93] width 9 height 9
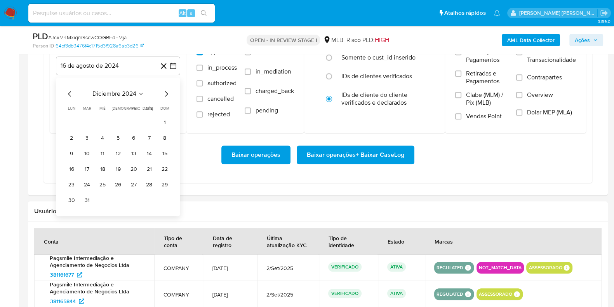
click at [167, 90] on icon "Mes siguiente" at bounding box center [166, 93] width 9 height 9
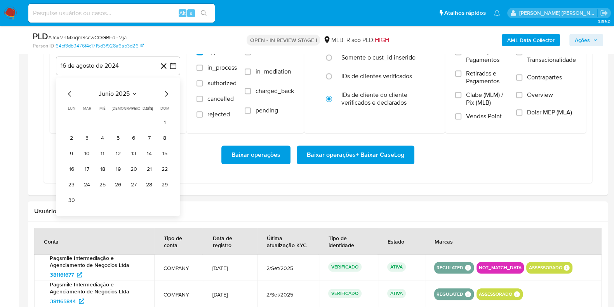
click at [167, 90] on icon "Mes siguiente" at bounding box center [166, 93] width 9 height 9
click at [84, 120] on button "1" at bounding box center [87, 122] width 12 height 12
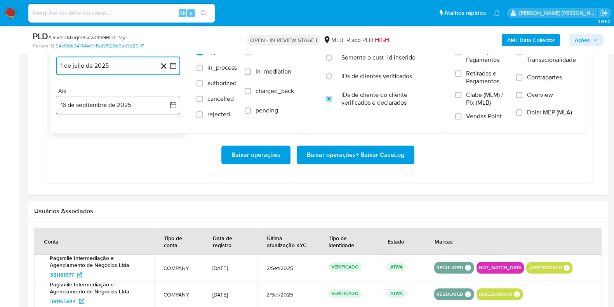
click at [103, 97] on button "16 de septiembre de 2025" at bounding box center [118, 105] width 124 height 19
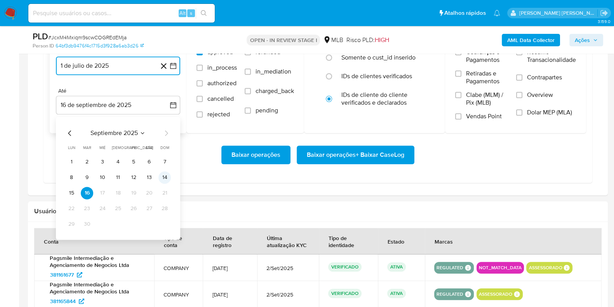
click at [169, 174] on button "14" at bounding box center [165, 177] width 12 height 12
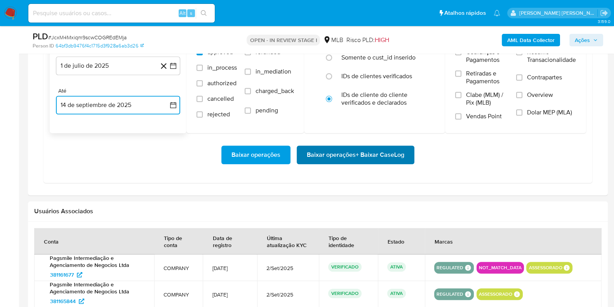
click at [317, 154] on span "Baixar operações + Baixar CaseLog" at bounding box center [356, 154] width 98 height 17
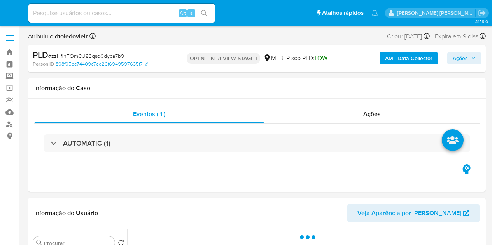
select select "10"
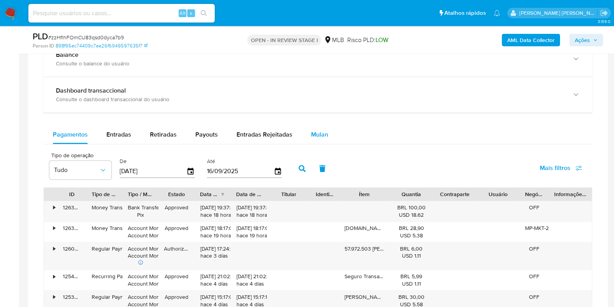
click at [316, 125] on div "Mulan" at bounding box center [319, 134] width 17 height 19
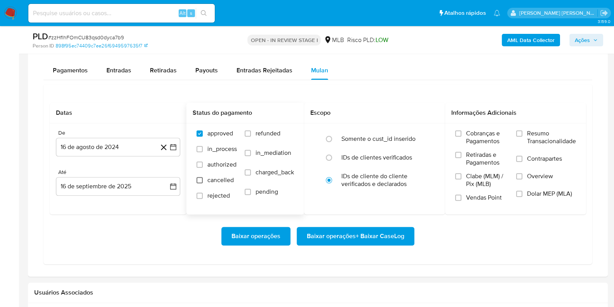
scroll to position [728, 0]
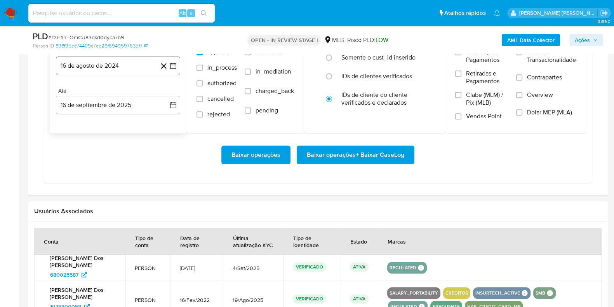
click at [109, 66] on button "16 de agosto de 2024" at bounding box center [118, 65] width 124 height 19
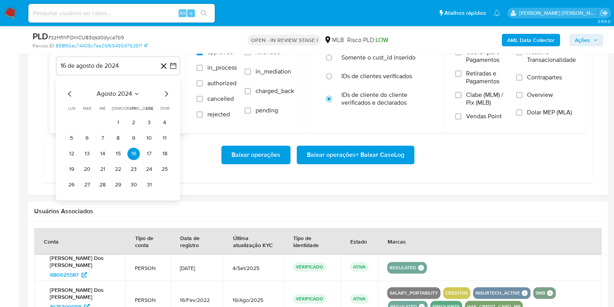
click at [168, 93] on icon "Mes siguiente" at bounding box center [166, 93] width 9 height 9
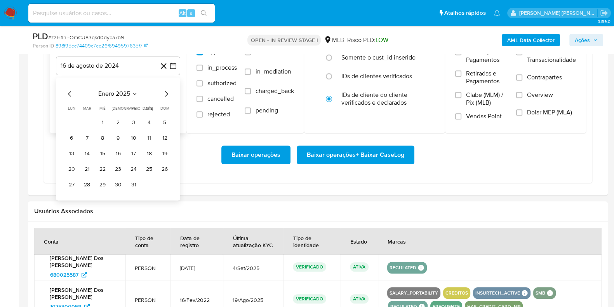
click at [168, 93] on icon "Mes siguiente" at bounding box center [166, 93] width 9 height 9
click at [166, 87] on div "febrero 2025 febrero 2025 lun lunes mar martes mié miércoles jue jueves vie vie…" at bounding box center [118, 138] width 124 height 123
click at [163, 84] on div "febrero 2025 febrero 2025 lun lunes mar martes mié miércoles jue jueves vie vie…" at bounding box center [118, 138] width 124 height 123
click at [162, 82] on div "febrero 2025 febrero 2025 lun lunes mar martes mié miércoles jue jueves vie vie…" at bounding box center [118, 138] width 124 height 123
click at [167, 90] on icon "Mes siguiente" at bounding box center [166, 93] width 9 height 9
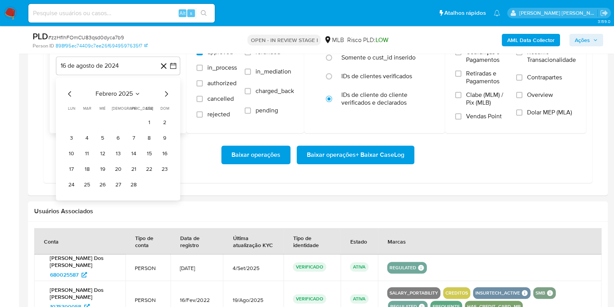
click at [167, 90] on icon "Mes siguiente" at bounding box center [166, 93] width 9 height 9
click at [167, 91] on icon "Mes siguiente" at bounding box center [166, 93] width 3 height 5
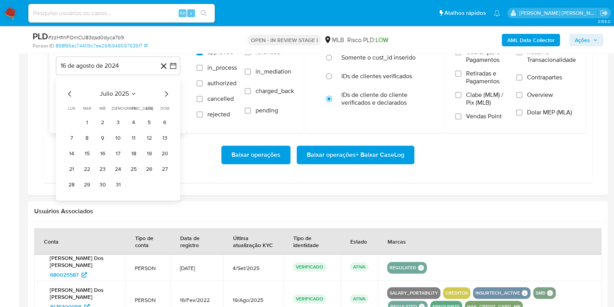
click at [167, 91] on icon "Mes siguiente" at bounding box center [166, 93] width 3 height 5
click at [69, 91] on icon "Mes anterior" at bounding box center [69, 93] width 3 height 5
click at [82, 121] on button "1" at bounding box center [87, 122] width 12 height 12
click at [105, 112] on div "De 1 de julio de 2025 1-07-2025 Até 16 de septiembre de 2025 16-09-2025" at bounding box center [118, 87] width 137 height 91
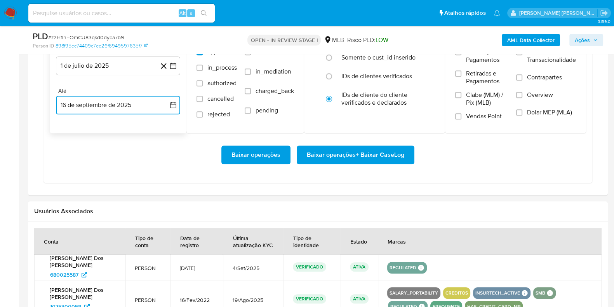
click at [107, 105] on button "16 de septiembre de 2025" at bounding box center [118, 105] width 124 height 19
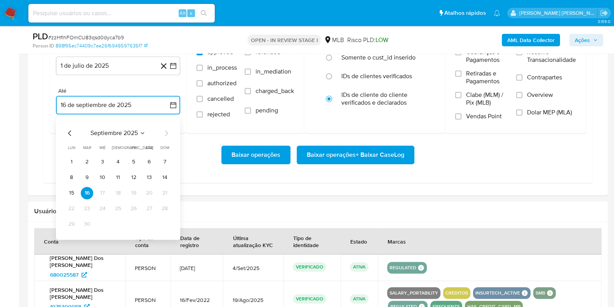
click at [165, 176] on button "14" at bounding box center [165, 177] width 12 height 12
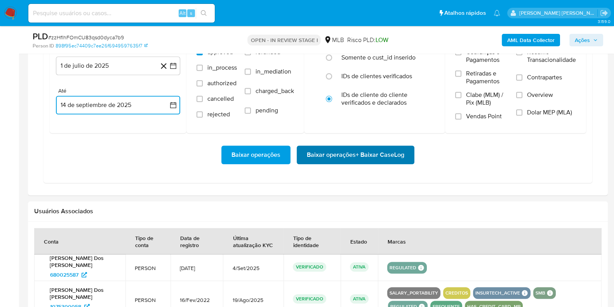
click at [351, 155] on span "Baixar operações + Baixar CaseLog" at bounding box center [356, 154] width 98 height 17
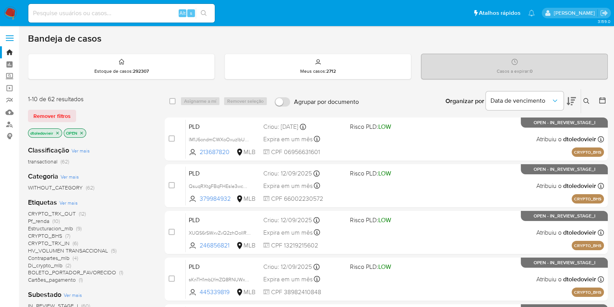
drag, startPoint x: 374, startPoint y: 100, endPoint x: 383, endPoint y: 102, distance: 9.1
click at [383, 102] on div "Organizar por Data de vencimento Os resultados não podem ser classificados enqu…" at bounding box center [485, 101] width 245 height 24
click at [140, 10] on input at bounding box center [121, 13] width 187 height 10
paste input "97260300"
type input "97260300"
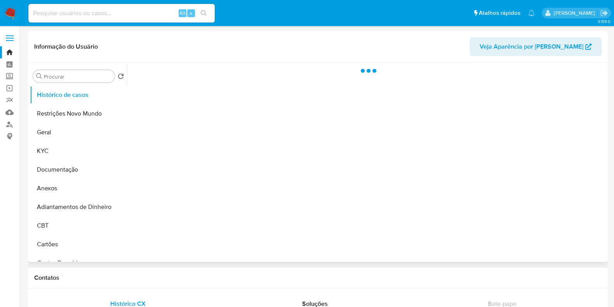
select select "10"
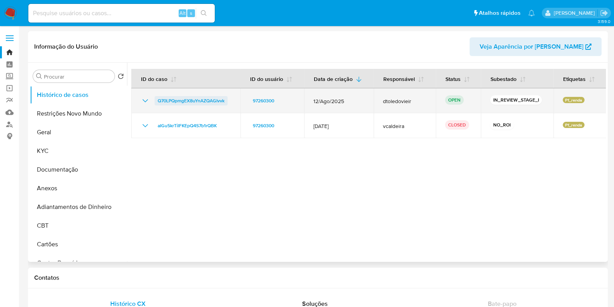
click at [187, 98] on span "Q70LPQpmgEX8uYnAZQAGIvvk" at bounding box center [191, 100] width 67 height 9
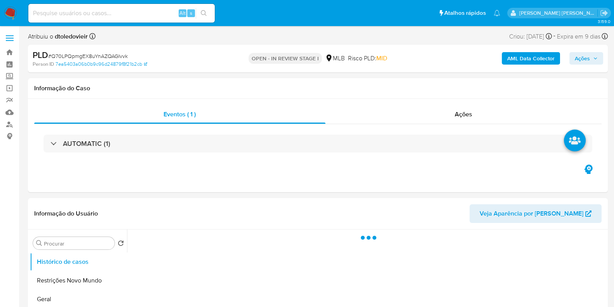
select select "10"
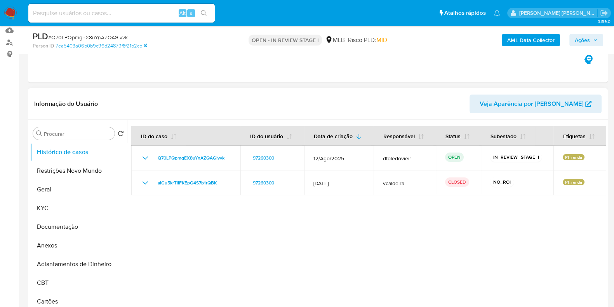
scroll to position [97, 0]
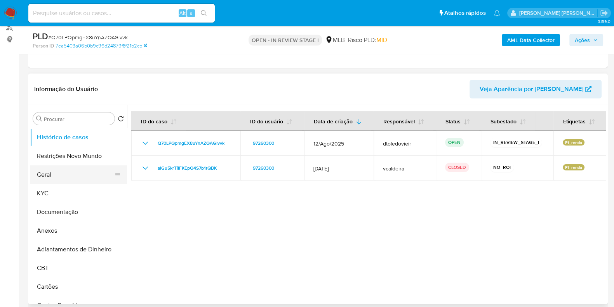
click at [51, 174] on button "Geral" at bounding box center [75, 174] width 91 height 19
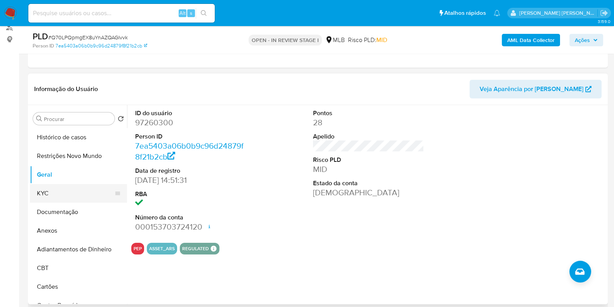
click at [59, 188] on button "KYC" at bounding box center [75, 193] width 91 height 19
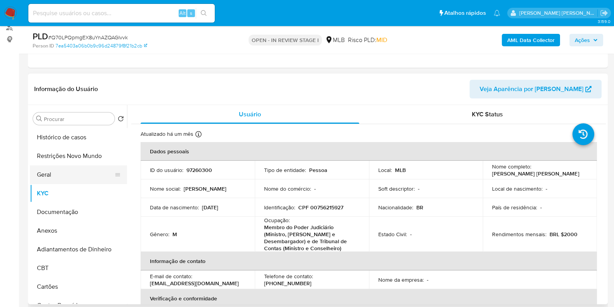
click at [76, 179] on button "Geral" at bounding box center [75, 174] width 91 height 19
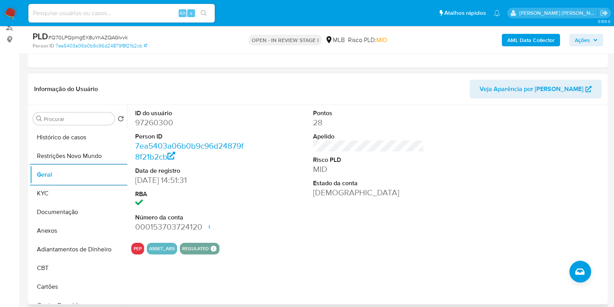
drag, startPoint x: 162, startPoint y: 179, endPoint x: 288, endPoint y: 3, distance: 216.8
click at [162, 179] on dd "[DATE] 14:51:31" at bounding box center [190, 180] width 111 height 11
click at [214, 127] on dd "97260300" at bounding box center [190, 122] width 111 height 11
click at [66, 14] on input at bounding box center [121, 13] width 187 height 10
paste input "jyy0pE0pxQbzFrUpRTQebJco"
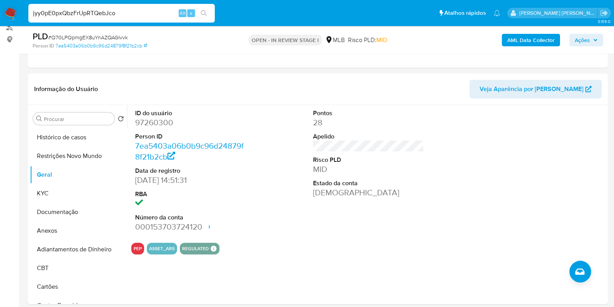
type input "jyy0pE0pxQbzFrUpRTQebJco"
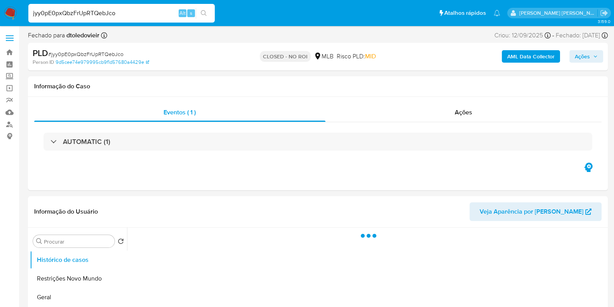
select select "10"
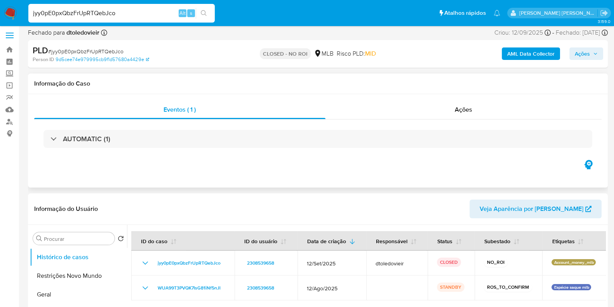
scroll to position [48, 0]
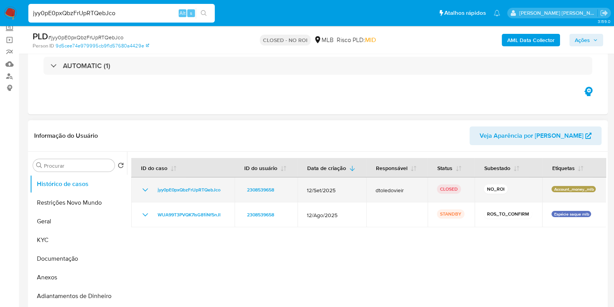
drag, startPoint x: 224, startPoint y: 191, endPoint x: 165, endPoint y: 194, distance: 59.1
click at [165, 194] on td "jyy0pE0pxQbzFrUpRTQebJco" at bounding box center [182, 189] width 103 height 25
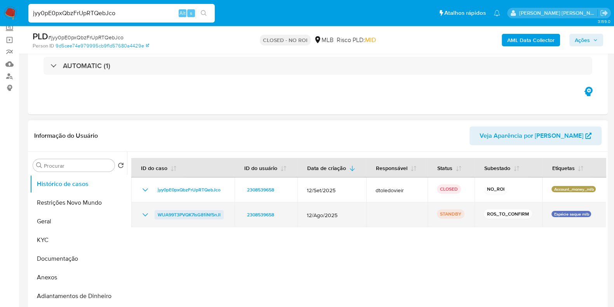
drag, startPoint x: 227, startPoint y: 211, endPoint x: 159, endPoint y: 216, distance: 68.2
click at [159, 216] on td "WUA99T3PVQK7IsG81iNf5nJl" at bounding box center [182, 214] width 103 height 25
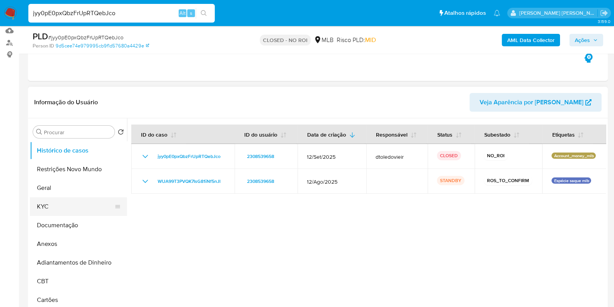
scroll to position [97, 0]
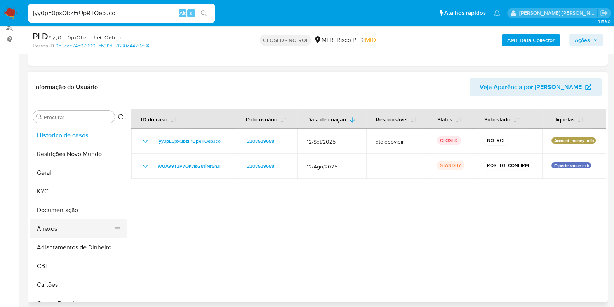
click at [61, 227] on button "Anexos" at bounding box center [75, 228] width 91 height 19
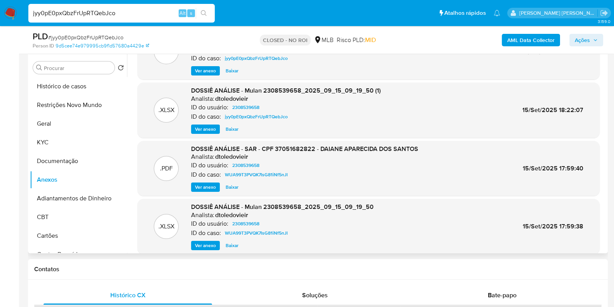
scroll to position [48, 0]
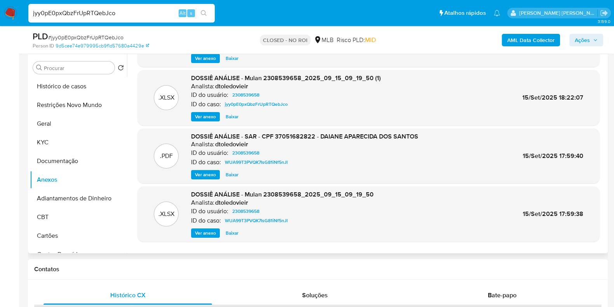
click at [208, 175] on span "Ver anexo" at bounding box center [205, 175] width 21 height 8
click at [208, 173] on span "Ver anexo" at bounding box center [205, 175] width 21 height 8
click at [228, 175] on span "Baixar" at bounding box center [232, 175] width 13 height 8
click at [207, 174] on span "Ver anexo" at bounding box center [205, 175] width 21 height 8
drag, startPoint x: 244, startPoint y: 137, endPoint x: 417, endPoint y: 133, distance: 173.4
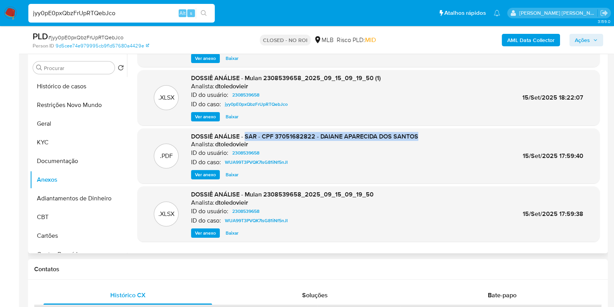
click at [417, 133] on div ".PDF [PERSON_NAME] - SAR - CPF 37051682822 - DAIANE APARECIDA DOS [PERSON_NAME]…" at bounding box center [368, 155] width 455 height 47
copy span "SAR - CPF 37051682822 - DAIANE APARECIDA DOS SANTOS"
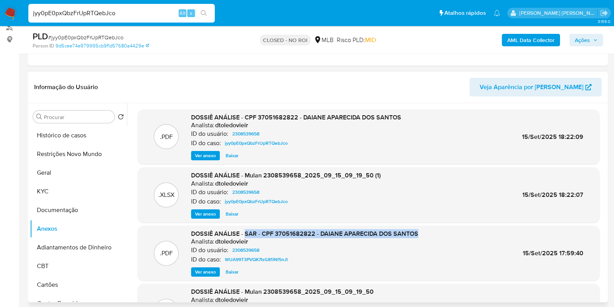
scroll to position [146, 0]
